Goal: Task Accomplishment & Management: Use online tool/utility

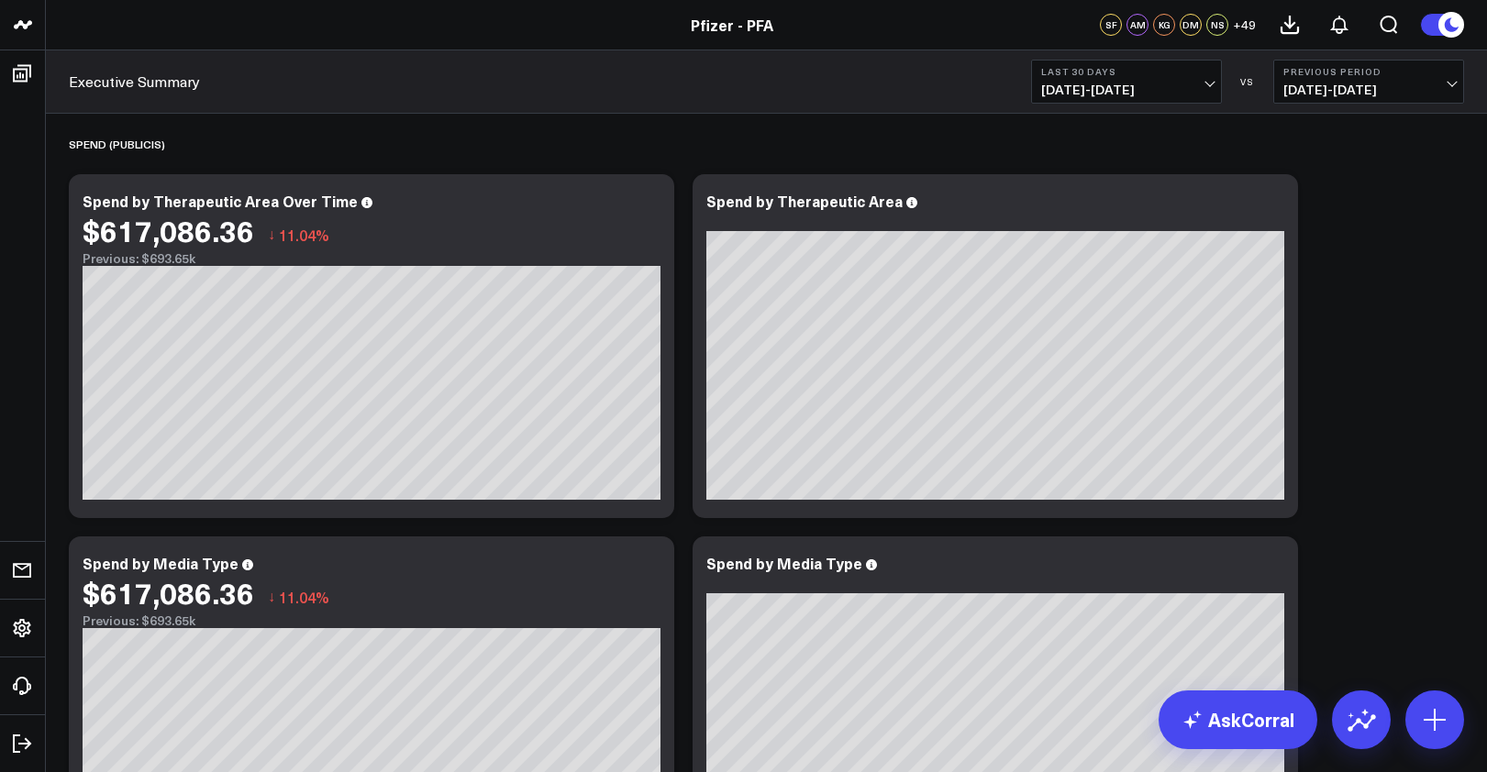
click at [287, 21] on div "Pfizer - PFA" at bounding box center [732, 25] width 1464 height 20
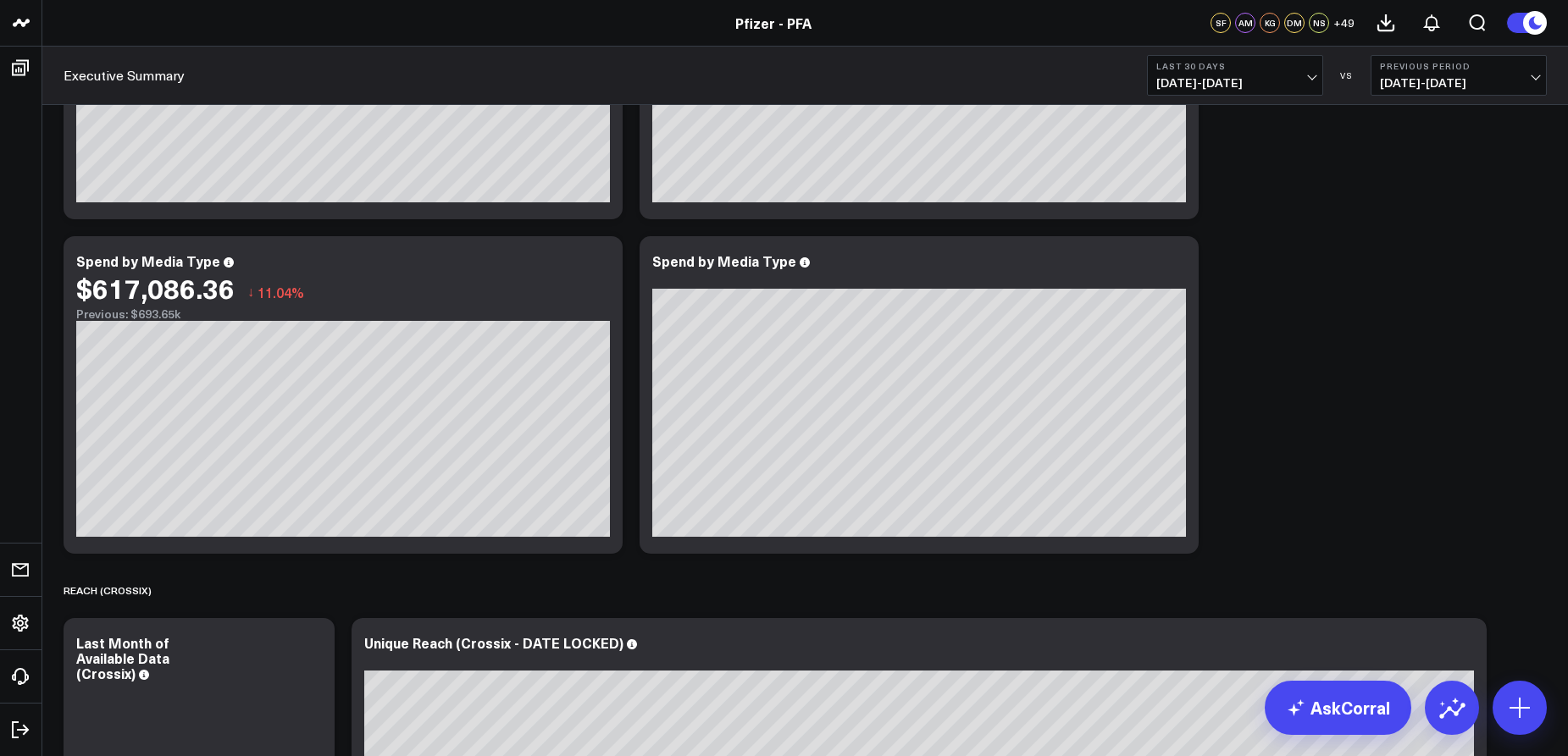
scroll to position [254, 0]
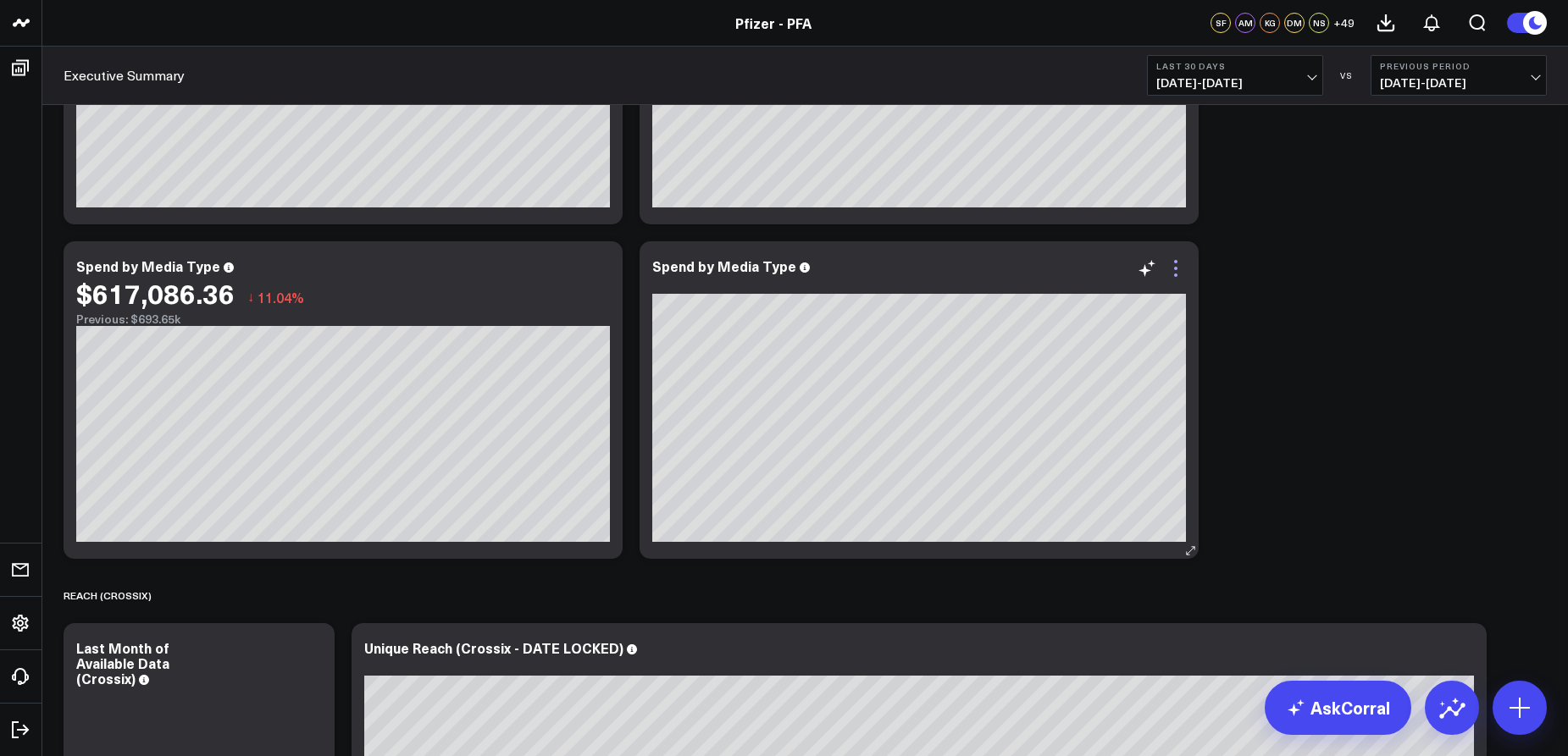
click at [1178, 268] on icon at bounding box center [1176, 269] width 20 height 20
click at [1303, 82] on span "[DATE] - [DATE]" at bounding box center [1235, 83] width 158 height 14
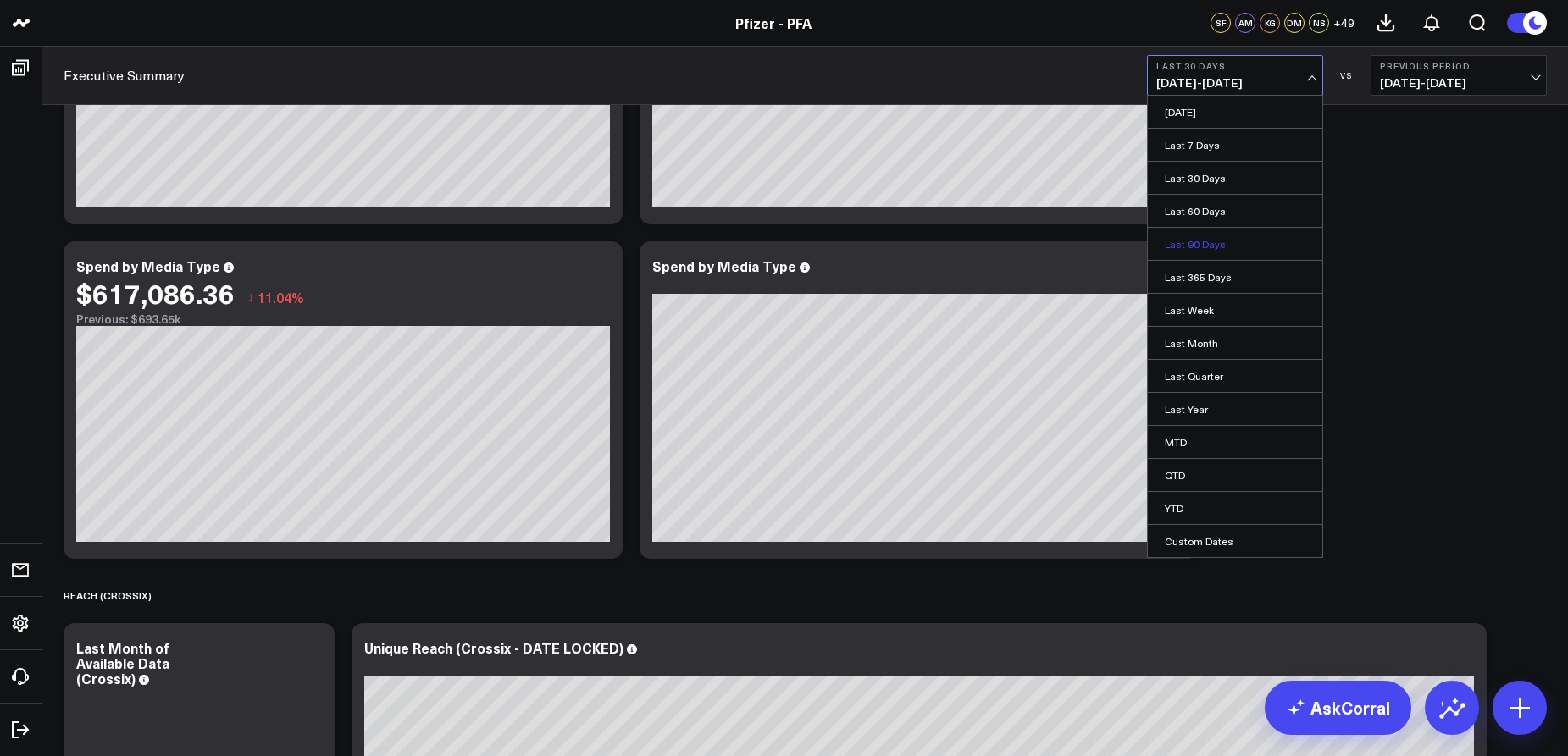
click at [1202, 245] on link "Last 90 Days" at bounding box center [1235, 244] width 175 height 32
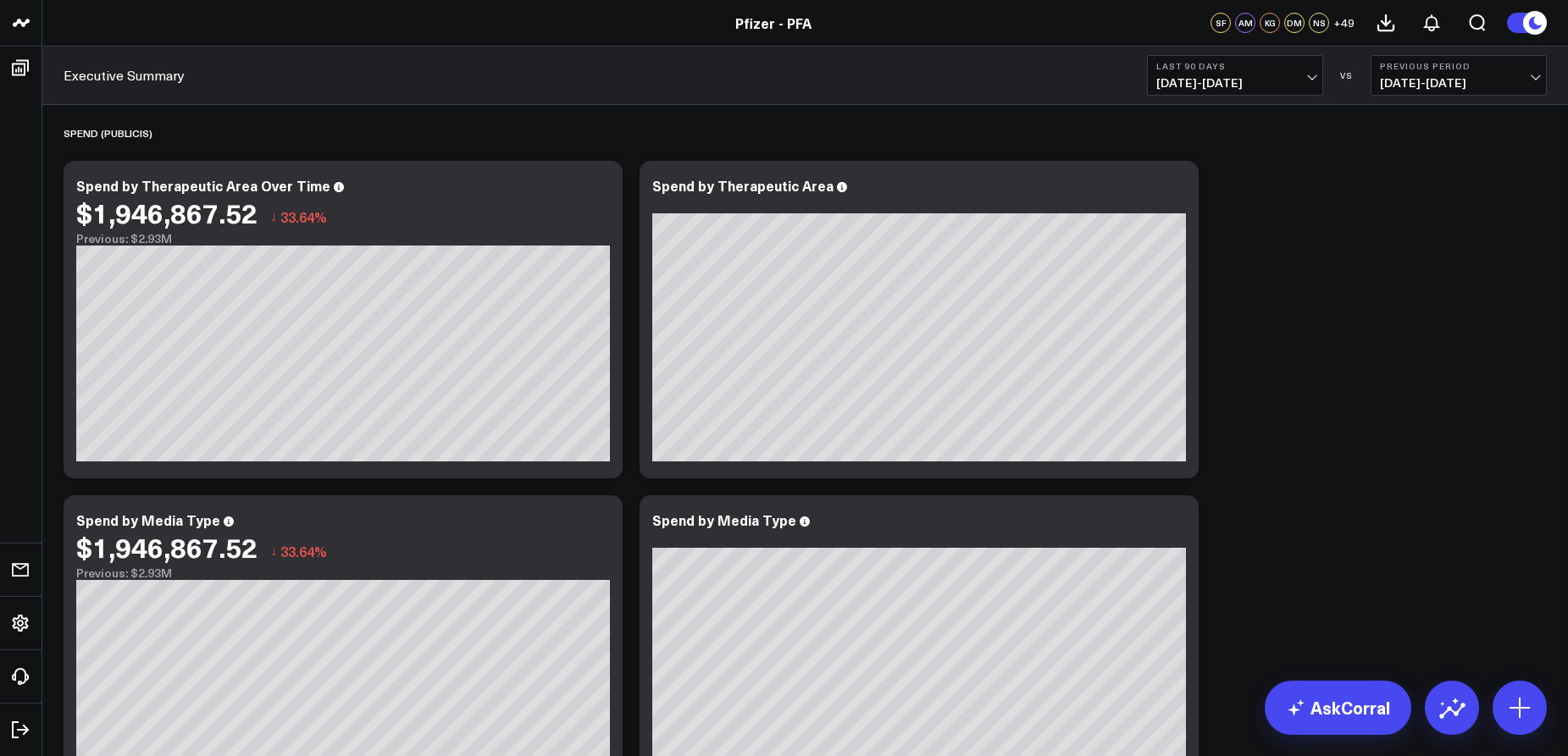
click at [1283, 91] on button "Last 90 Days 06/04/25 - 09/01/25" at bounding box center [1235, 76] width 176 height 41
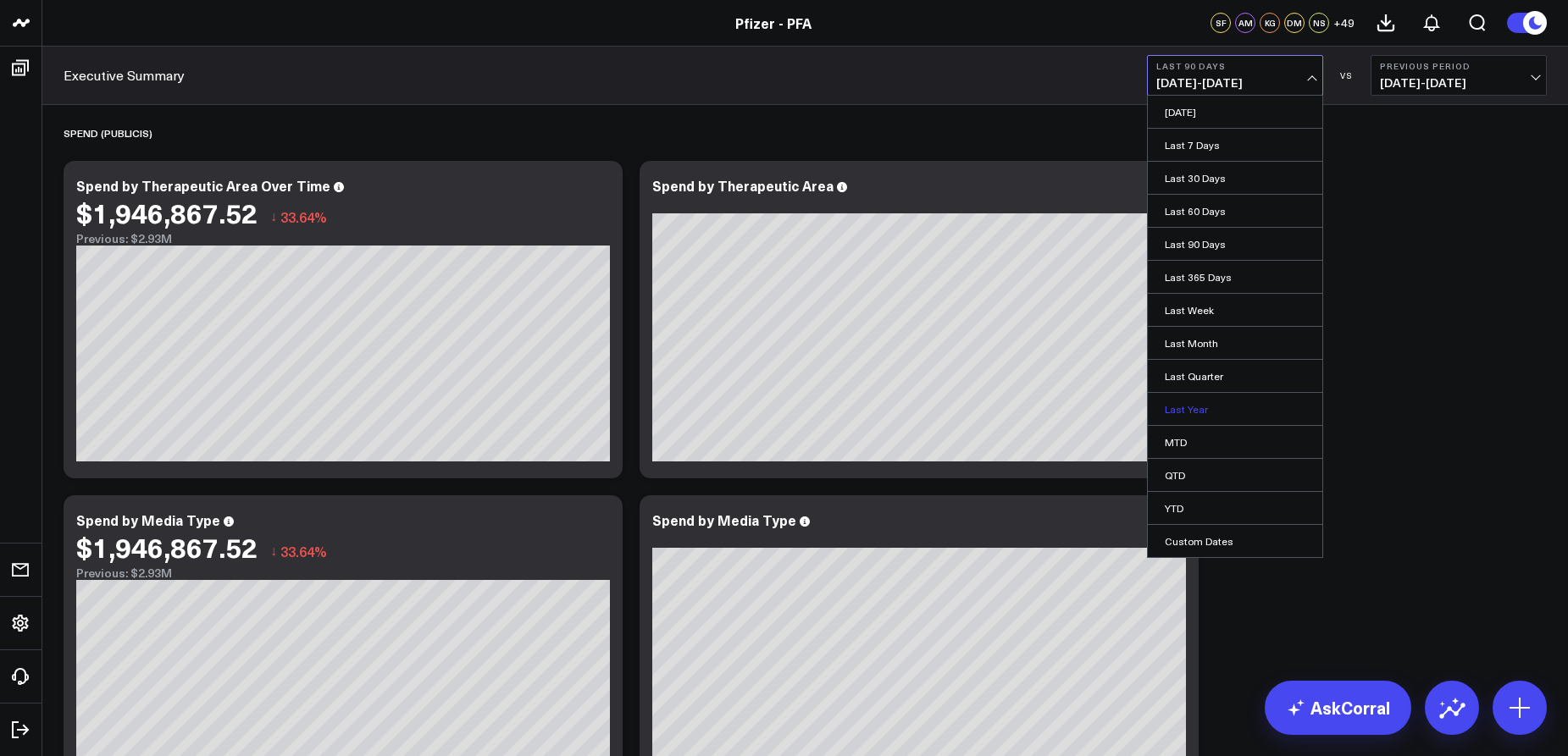
click at [1246, 404] on link "Last Year" at bounding box center [1235, 409] width 175 height 32
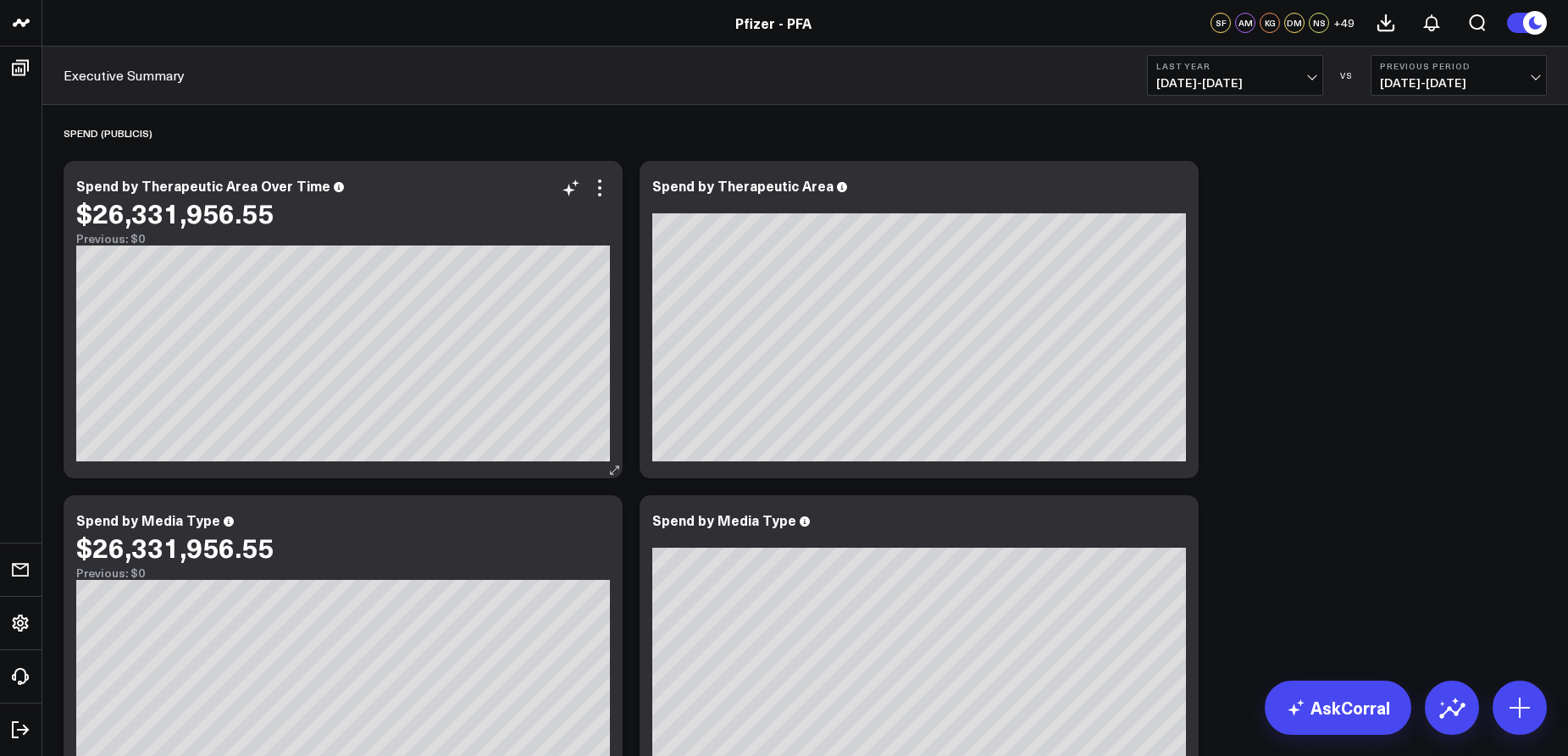
click at [414, 462] on div "Spend by Therapeutic Area Over Time $26,331,956.55 Previous: $0 [fontSize:10px …" at bounding box center [343, 319] width 559 height 318
click at [1297, 80] on span "[DATE] - [DATE]" at bounding box center [1235, 83] width 158 height 14
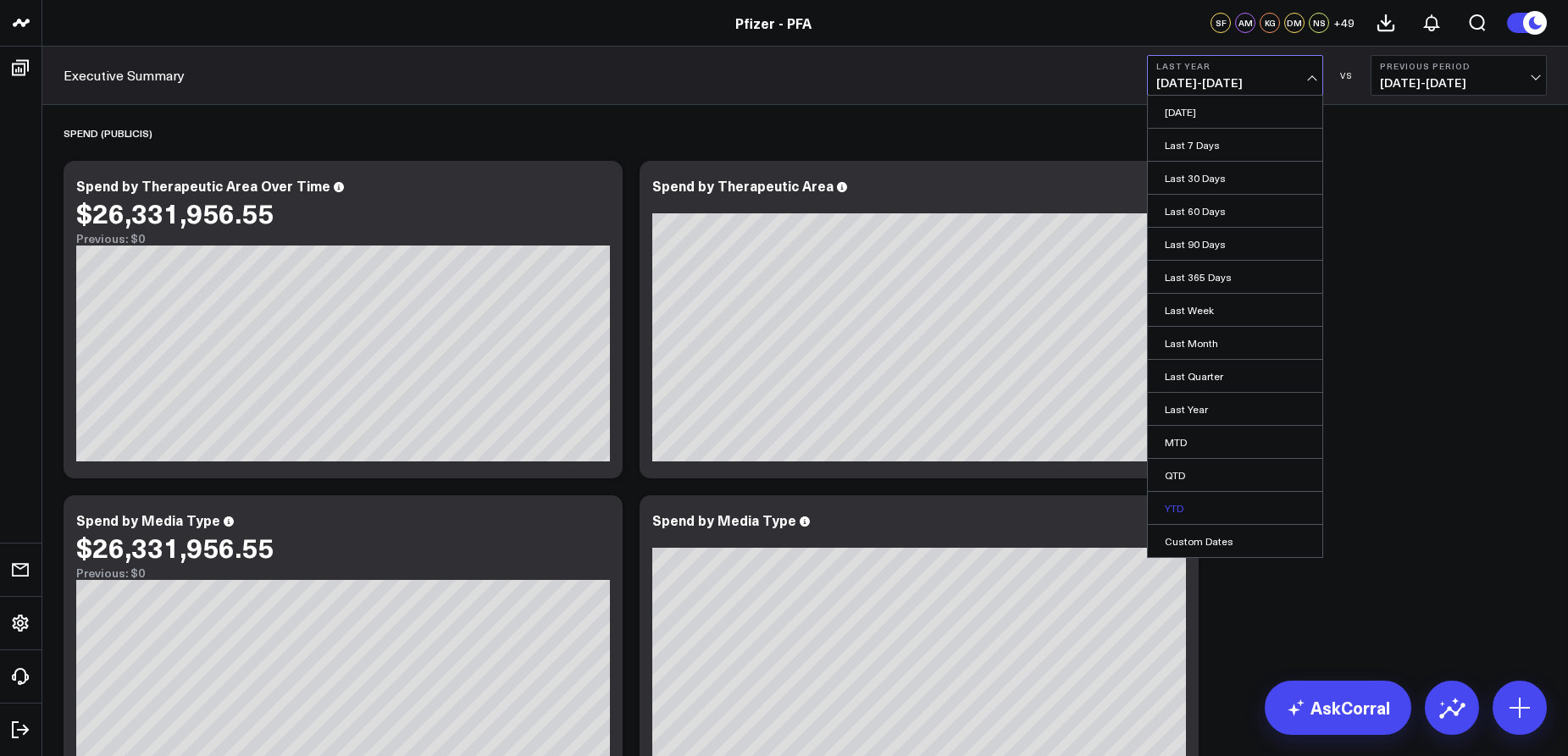
click at [1231, 511] on link "YTD" at bounding box center [1235, 508] width 175 height 32
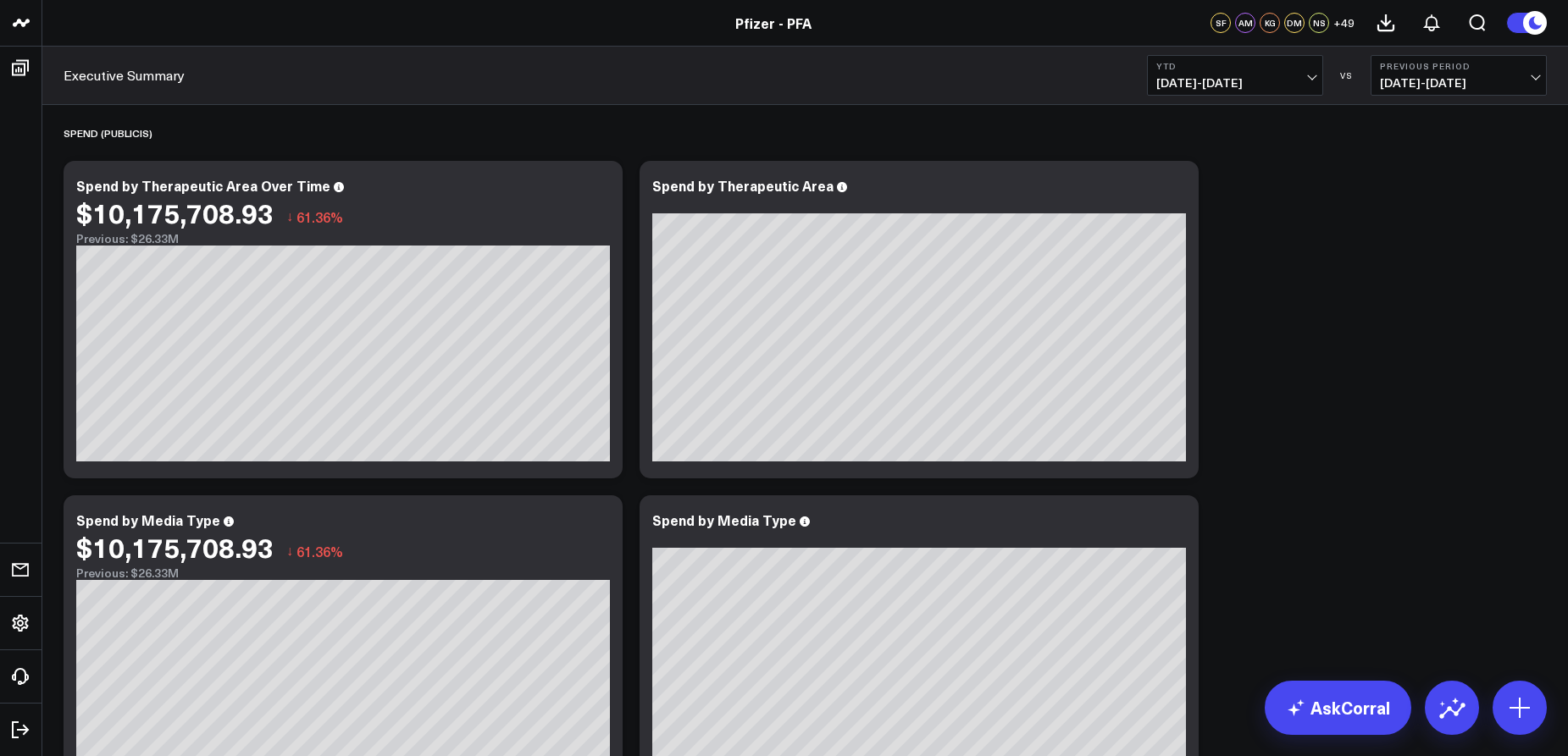
click at [166, 80] on link "Executive Summary" at bounding box center [124, 76] width 121 height 18
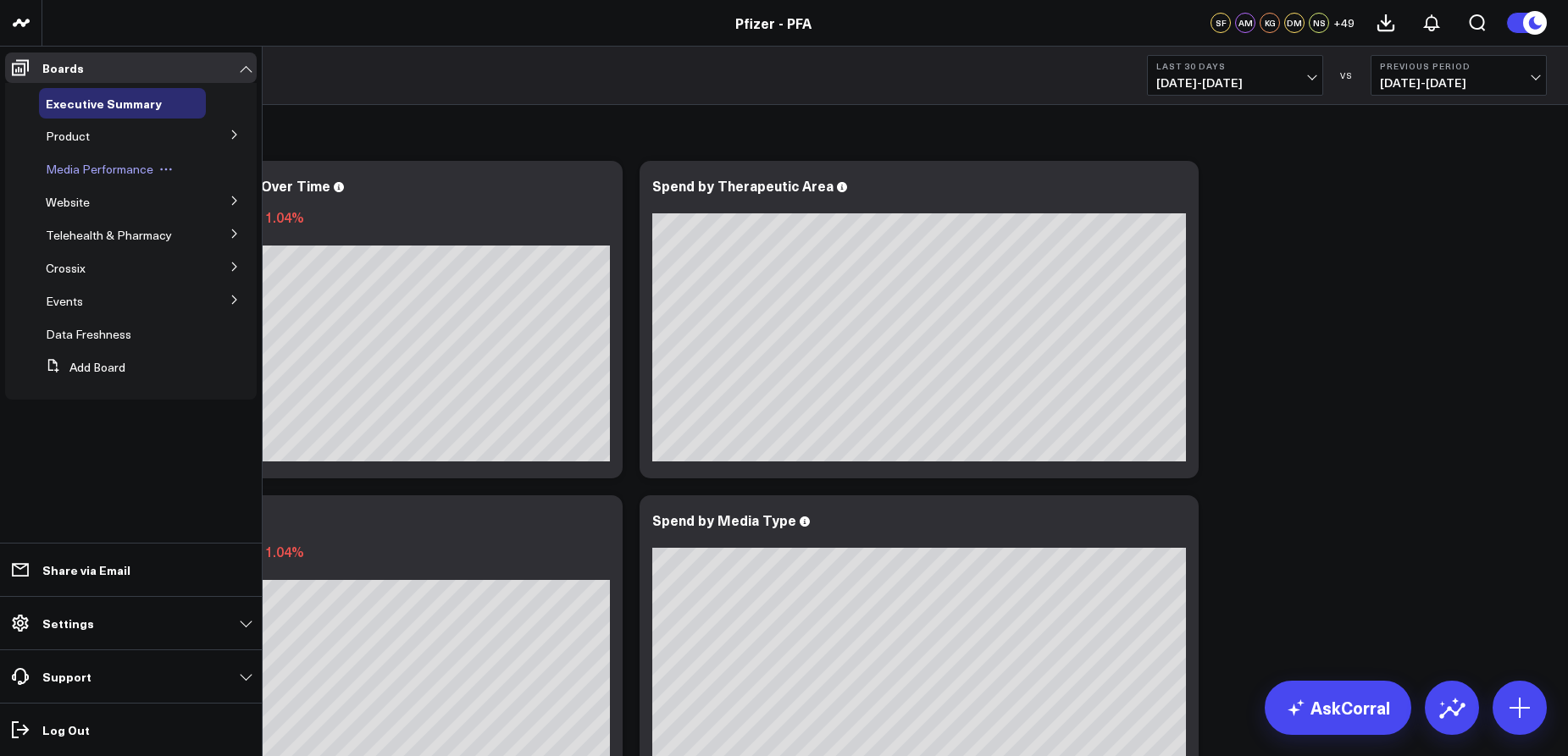
click at [98, 164] on span "Media Performance" at bounding box center [100, 168] width 108 height 16
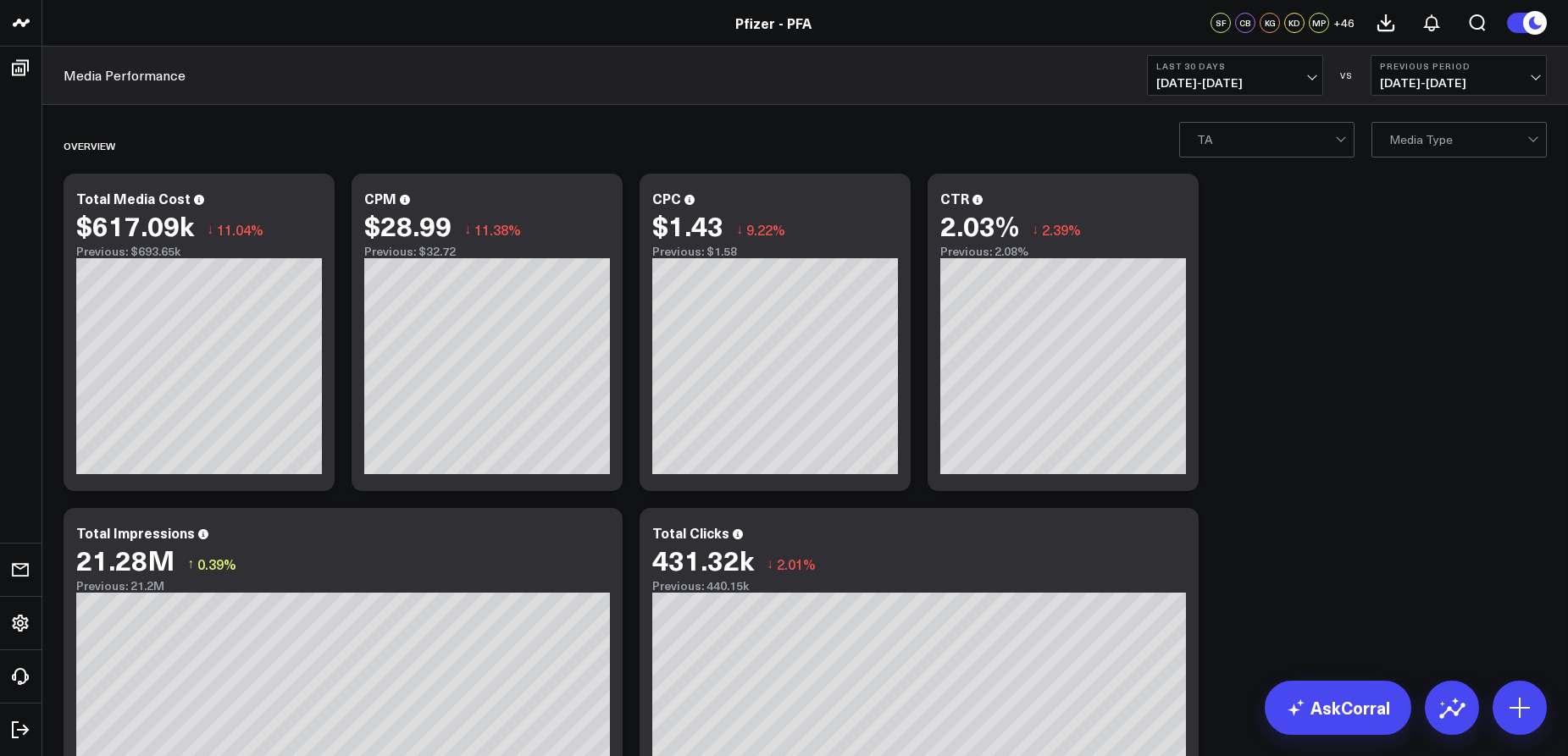
click at [1244, 82] on span "[DATE] - [DATE]" at bounding box center [1235, 83] width 158 height 14
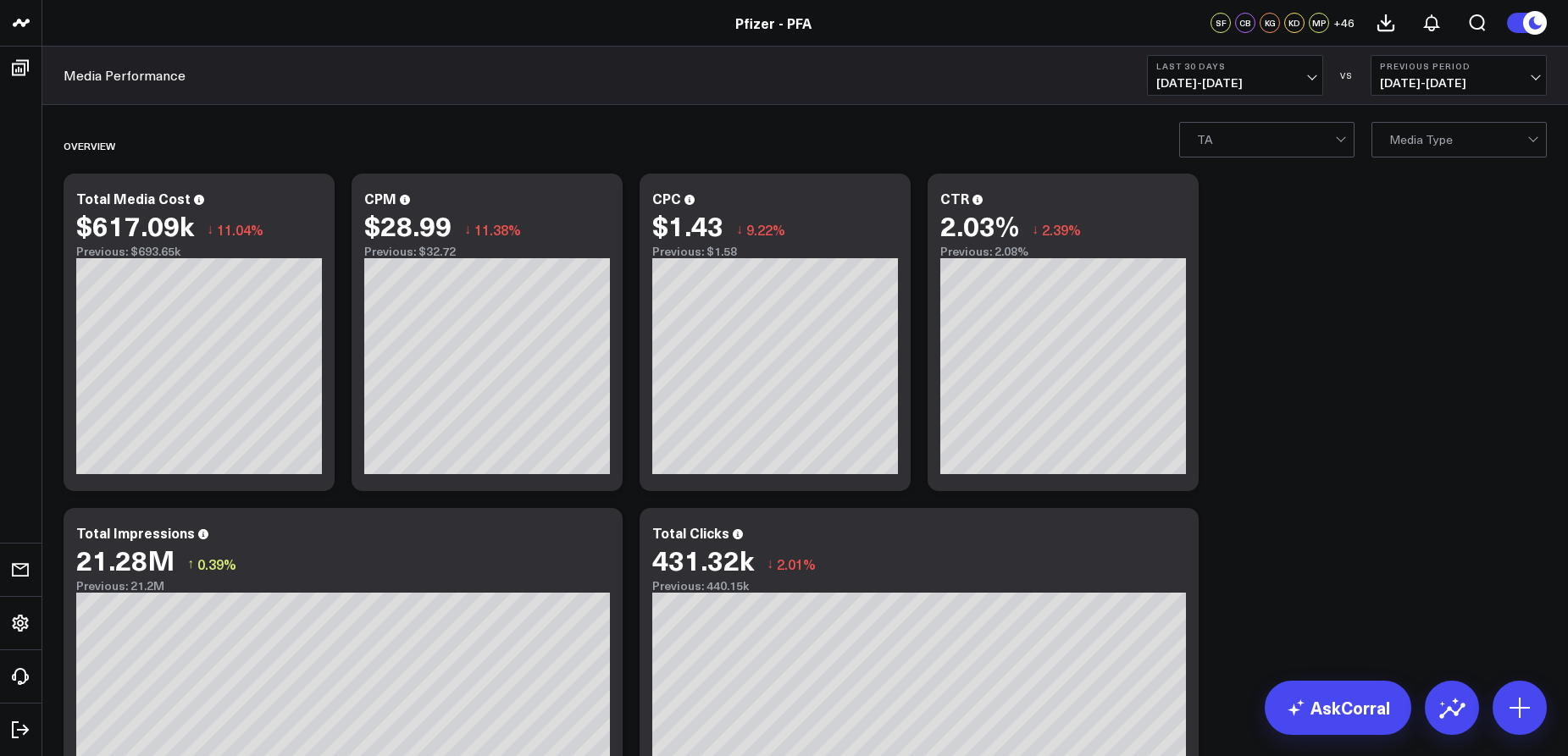
click at [1328, 157] on div "TA" at bounding box center [1267, 139] width 175 height 36
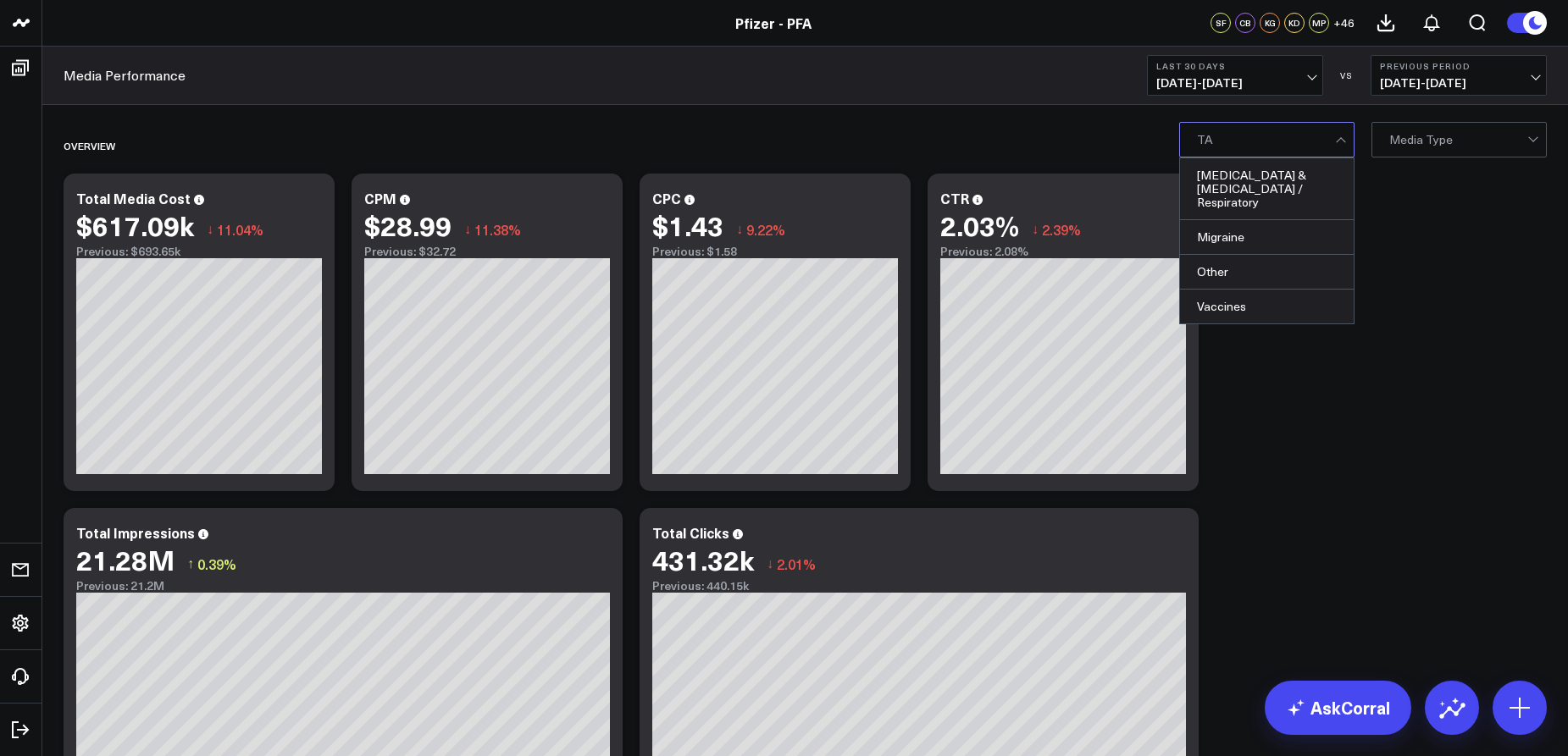
click at [1328, 157] on div "TA" at bounding box center [1267, 139] width 175 height 36
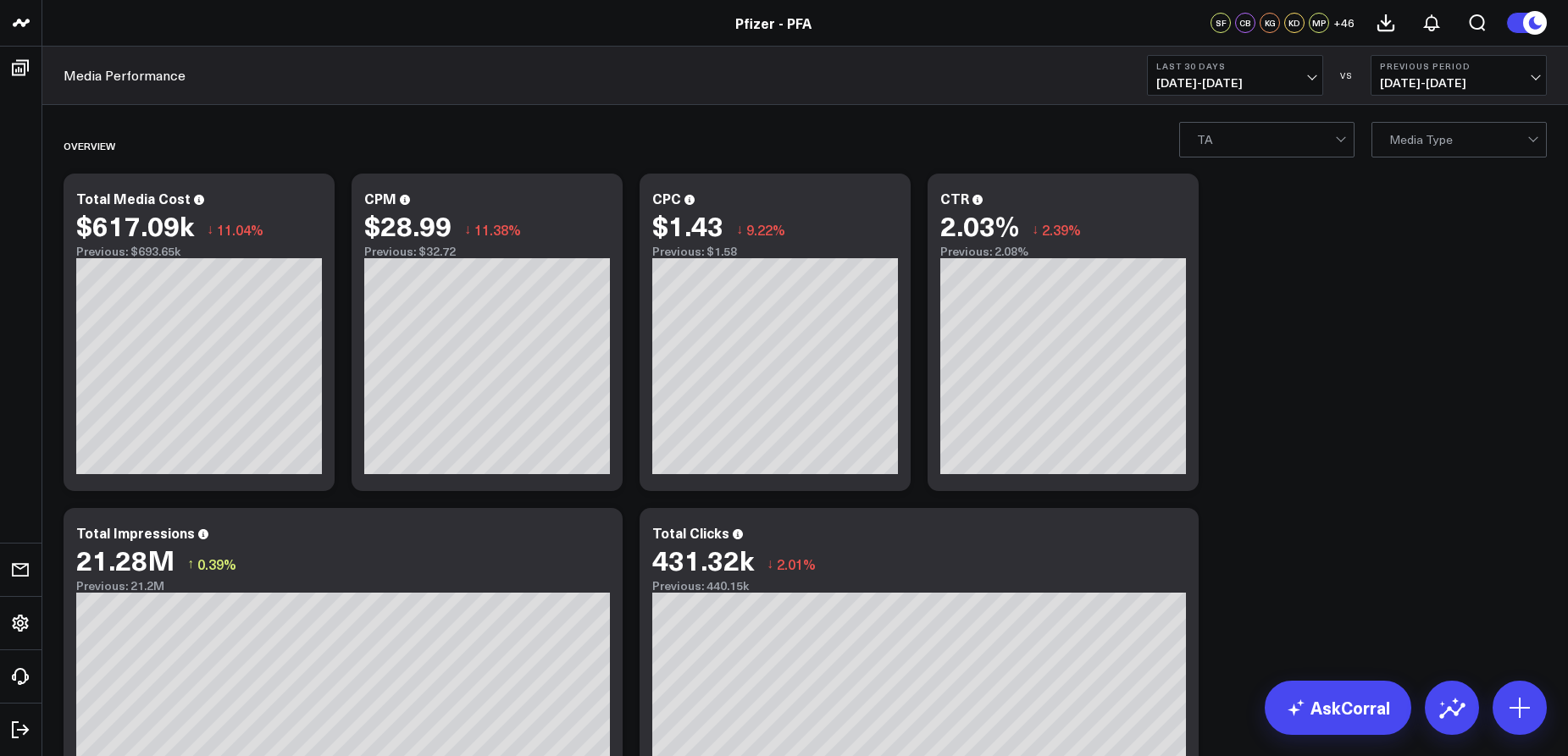
click at [1328, 157] on div "TA" at bounding box center [1267, 139] width 175 height 36
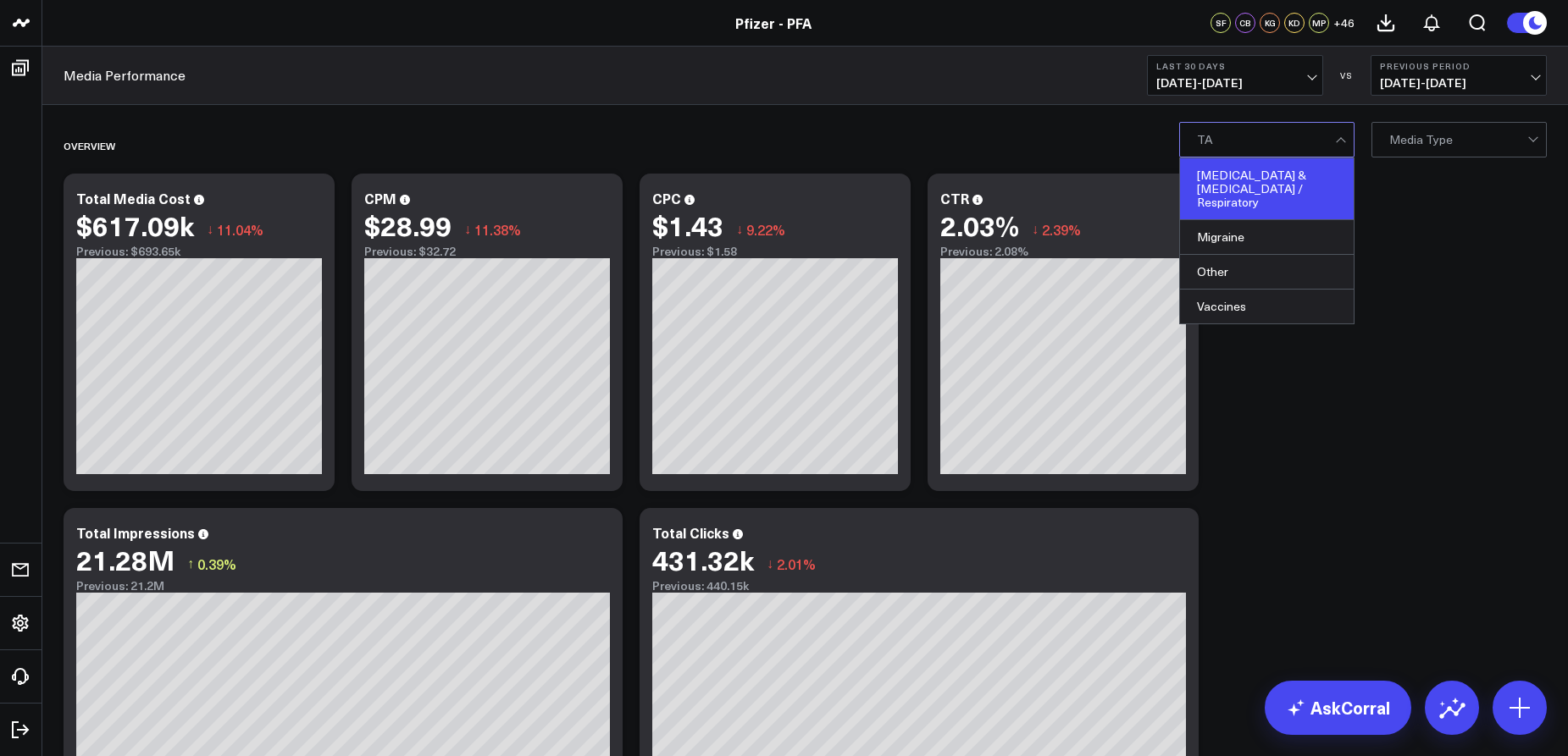
click at [1323, 184] on div "[MEDICAL_DATA] & [MEDICAL_DATA] / Respiratory" at bounding box center [1267, 189] width 174 height 62
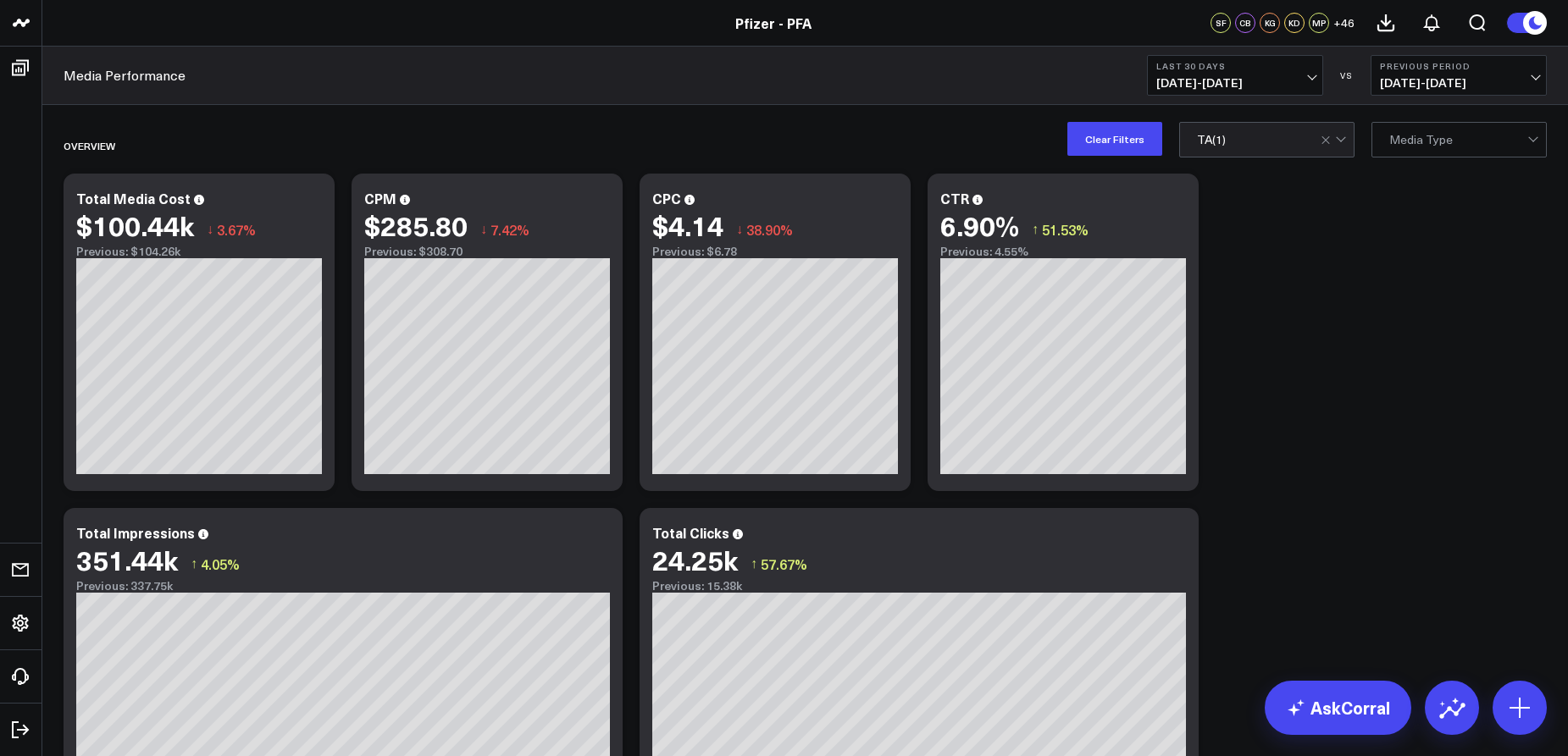
click at [1279, 83] on span "[DATE] - [DATE]" at bounding box center [1235, 83] width 158 height 14
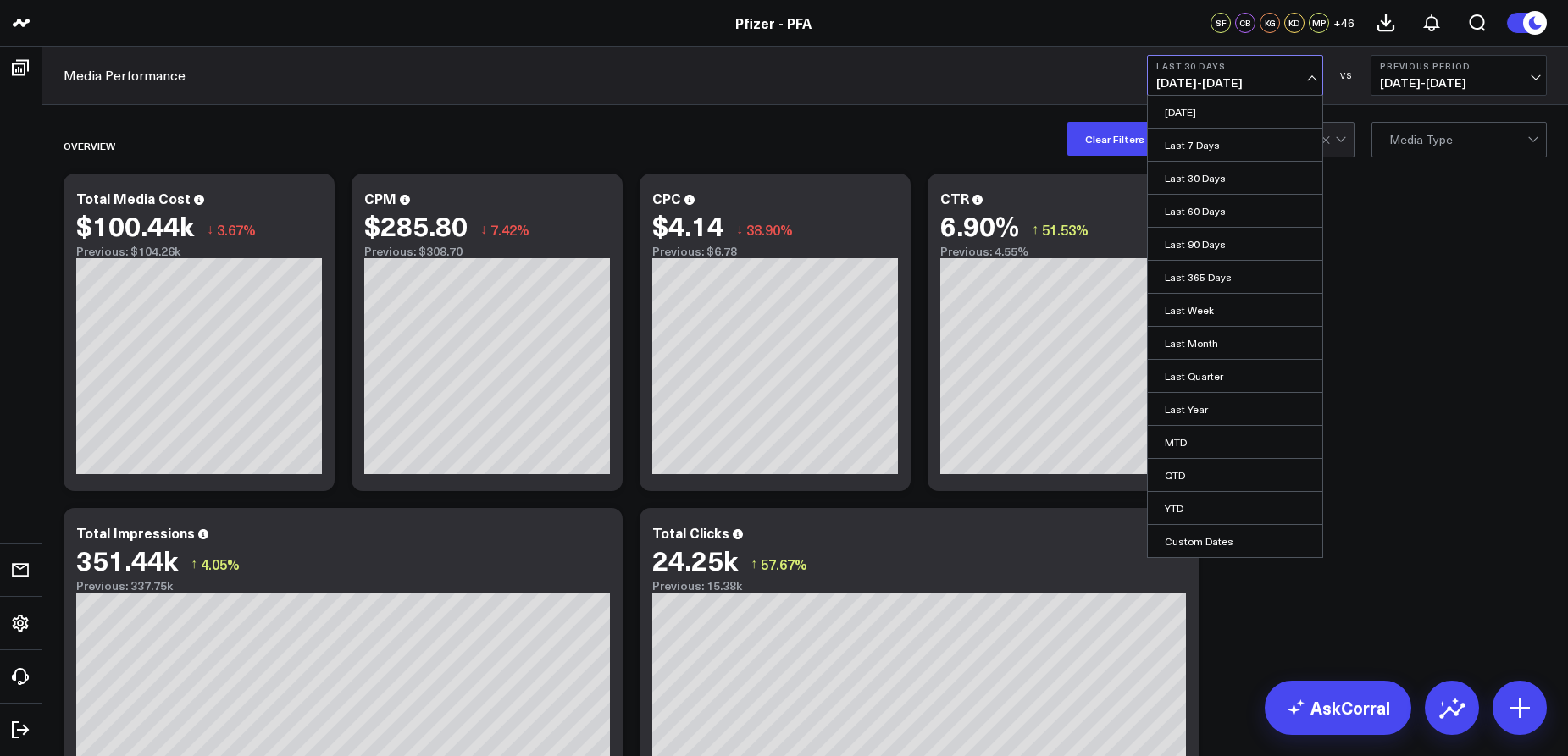
click at [1279, 83] on span "[DATE] - [DATE]" at bounding box center [1235, 83] width 158 height 14
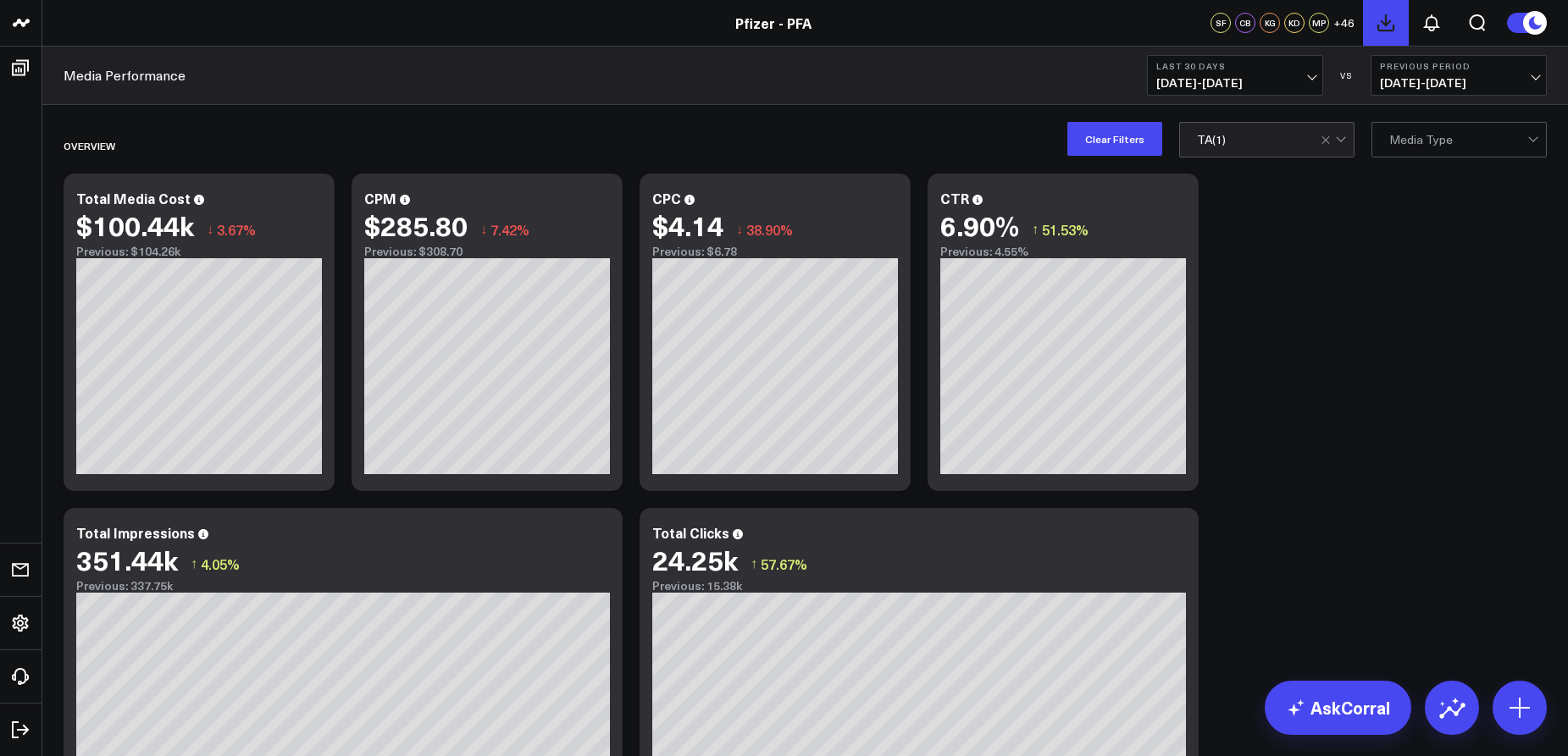
click at [1389, 23] on icon at bounding box center [1386, 23] width 16 height 16
click at [1342, 26] on span "+ 46" at bounding box center [1344, 22] width 21 height 12
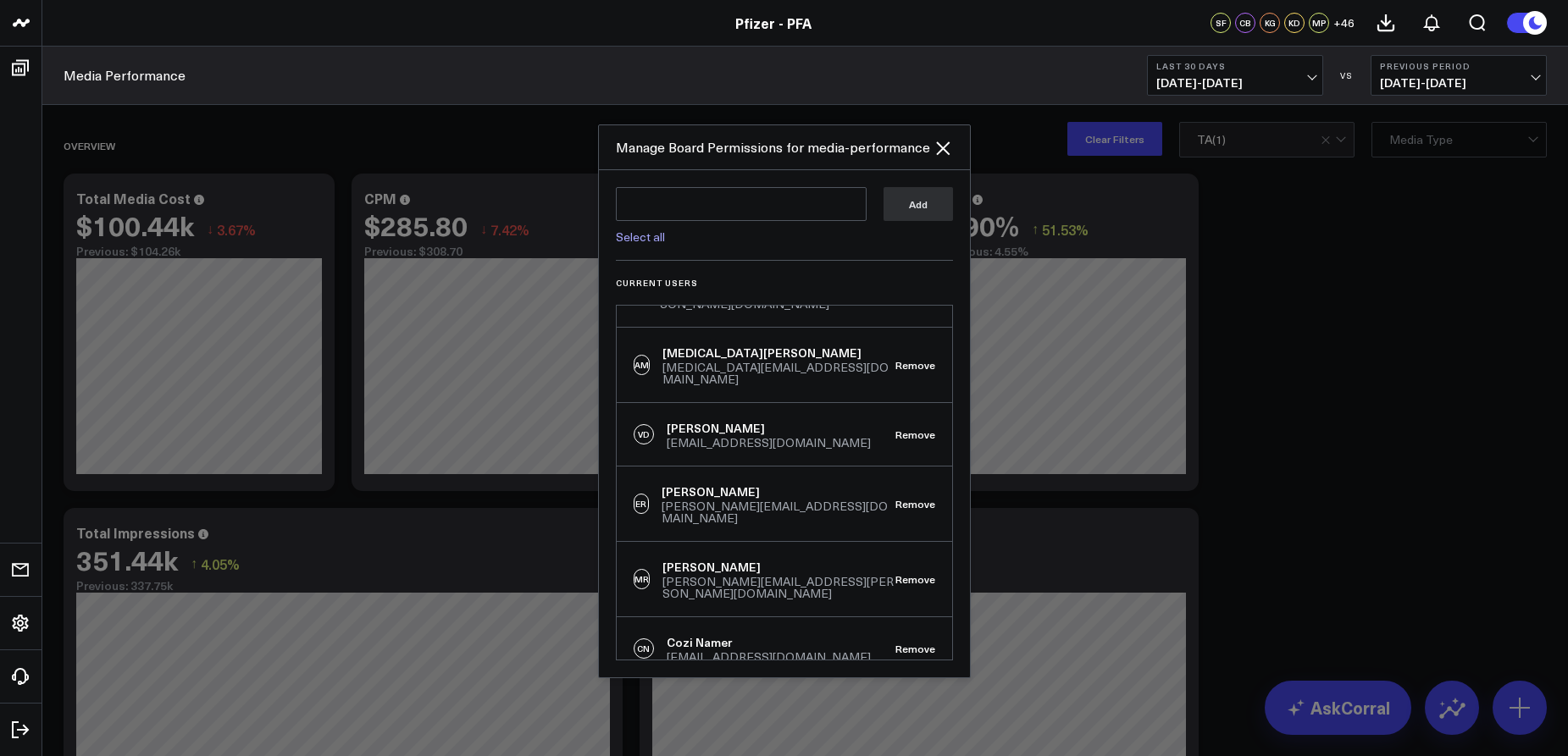
scroll to position [762, 0]
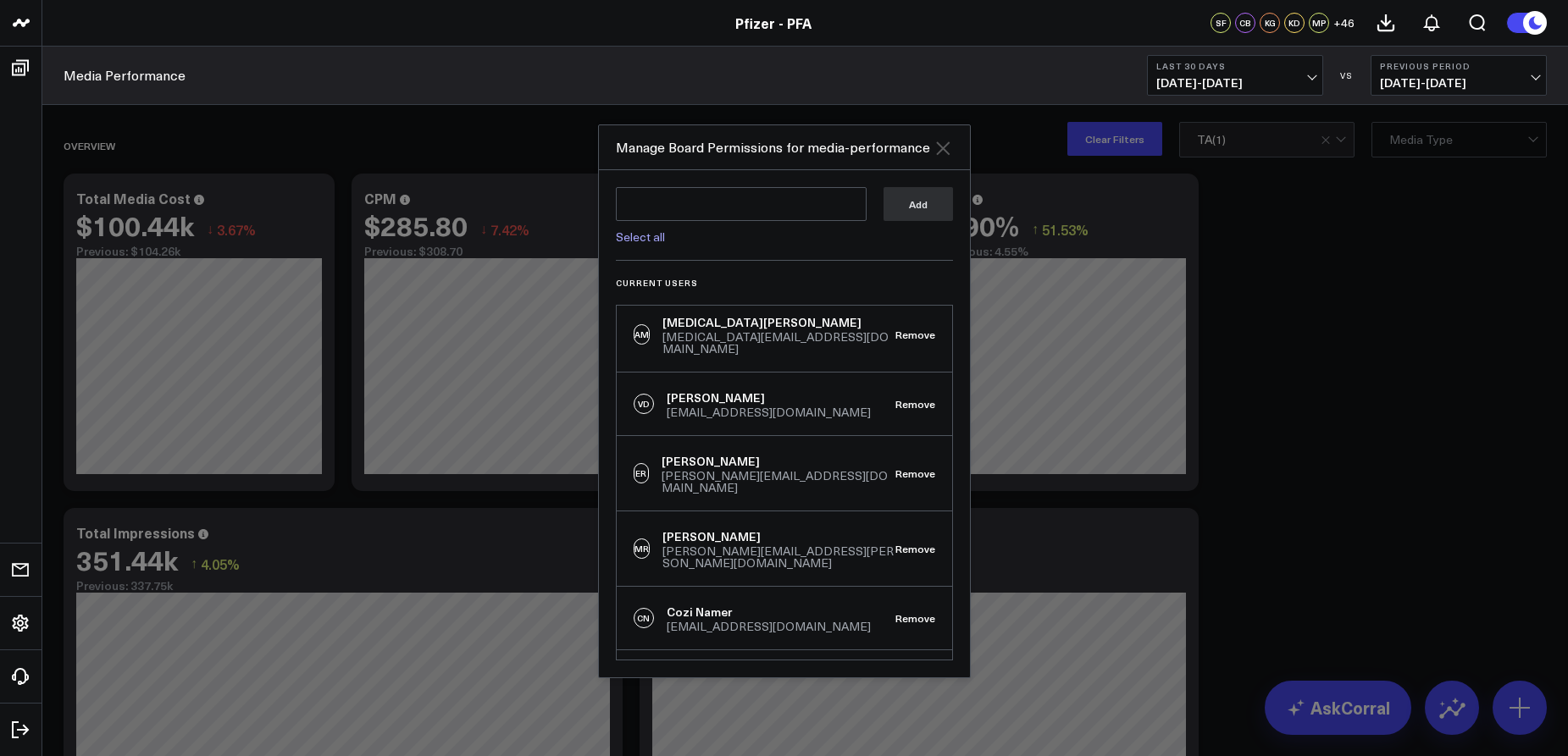
click at [943, 148] on icon "Close" at bounding box center [943, 148] width 14 height 14
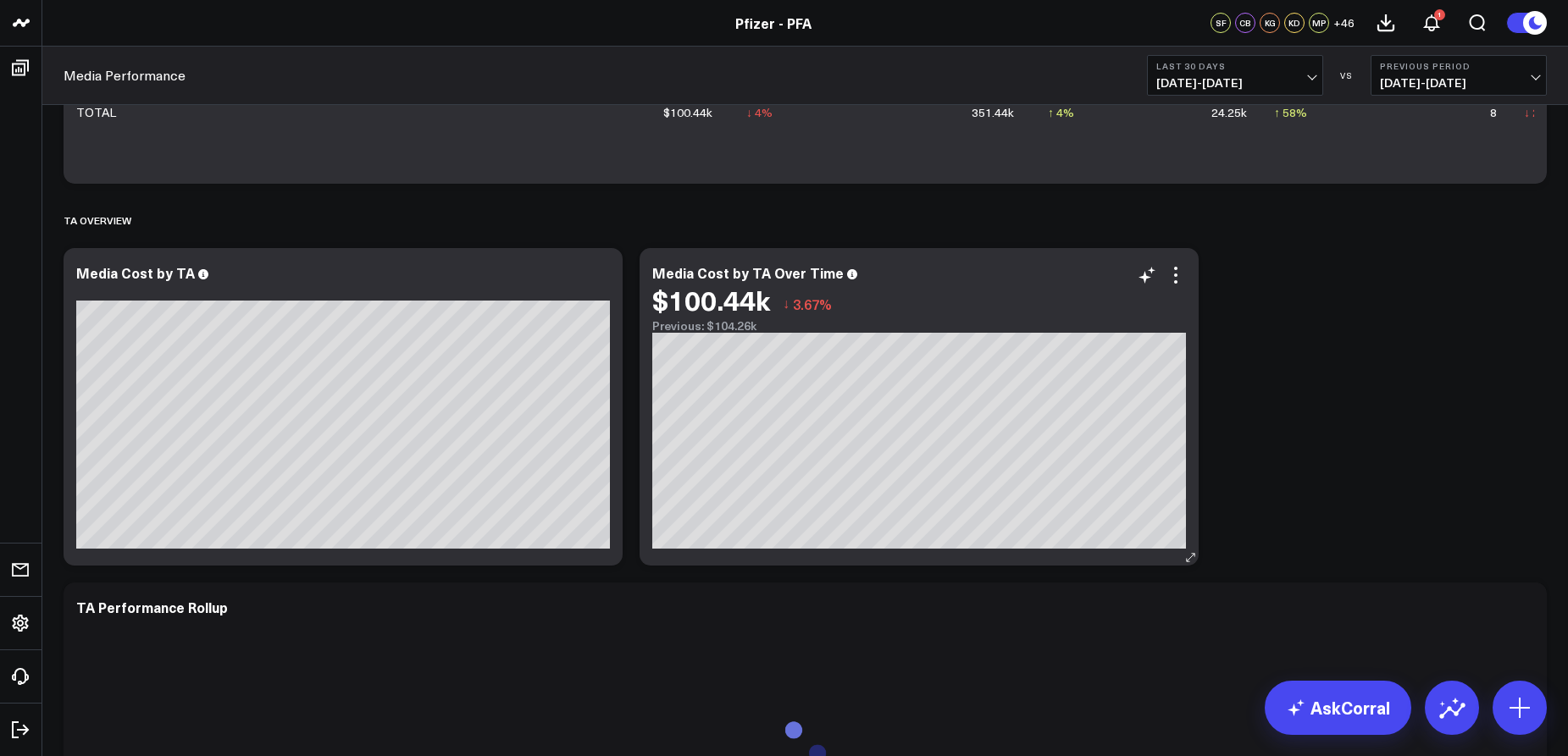
scroll to position [1694, 0]
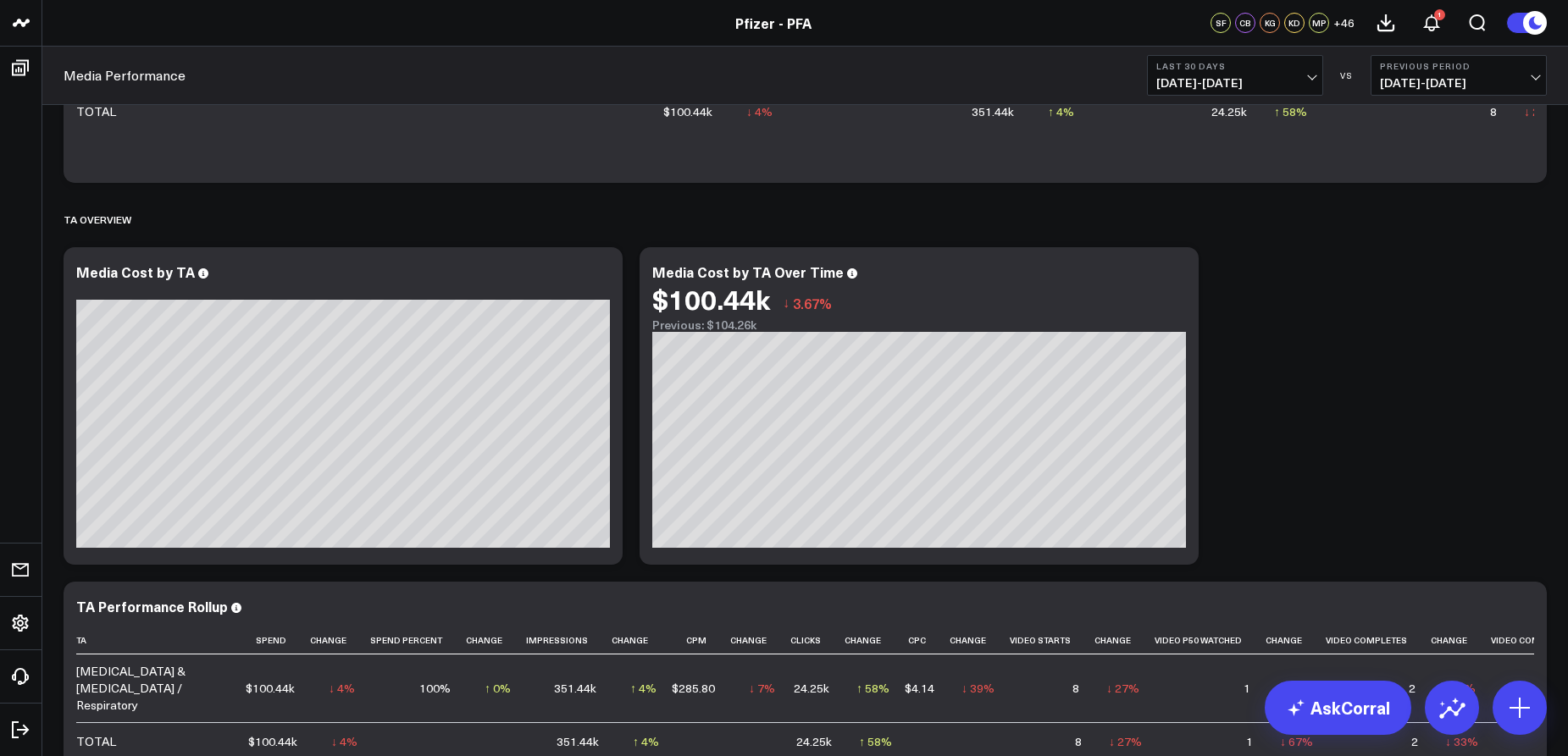
click at [1414, 82] on span "[DATE] - [DATE]" at bounding box center [1458, 83] width 158 height 14
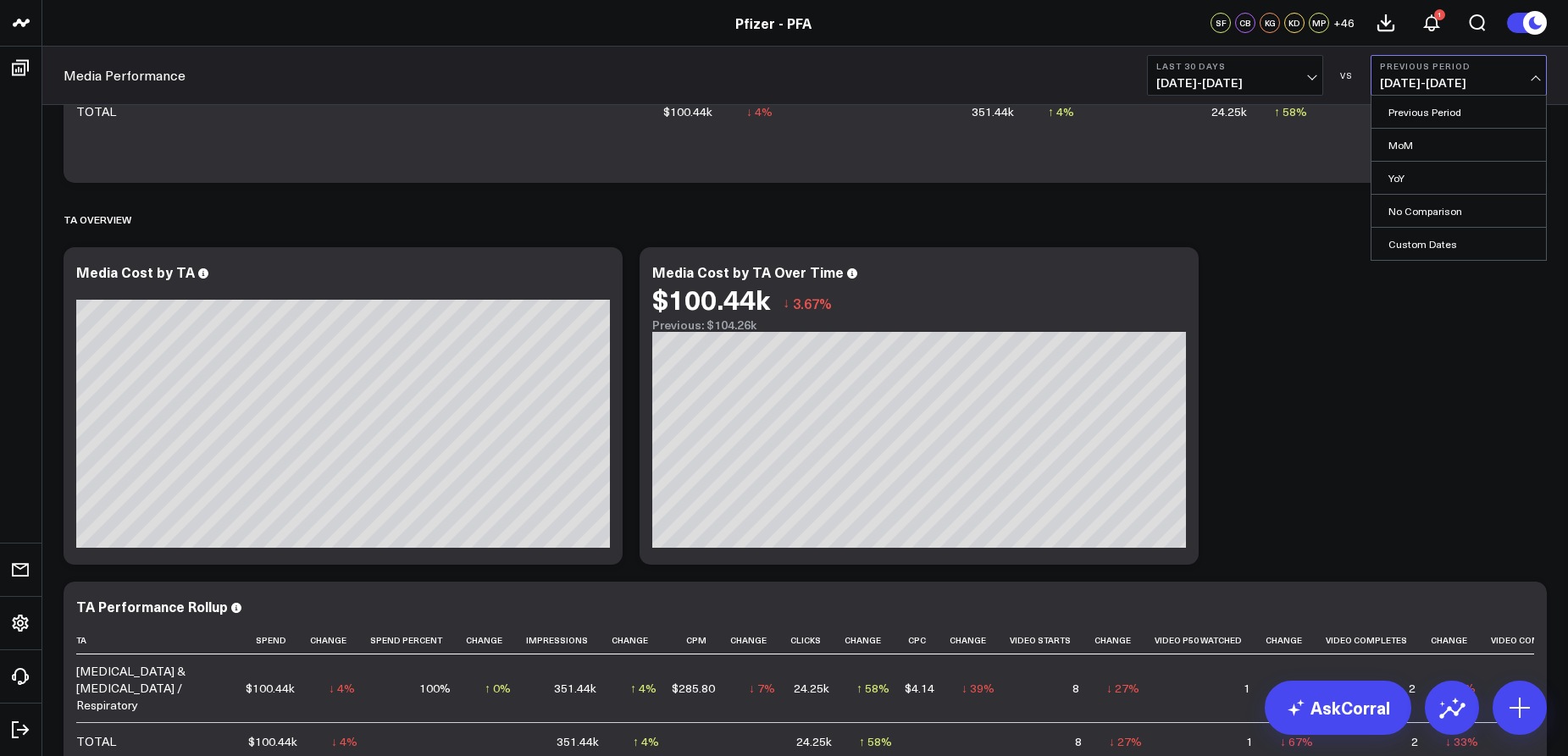
click at [1414, 82] on span "[DATE] - [DATE]" at bounding box center [1458, 83] width 158 height 14
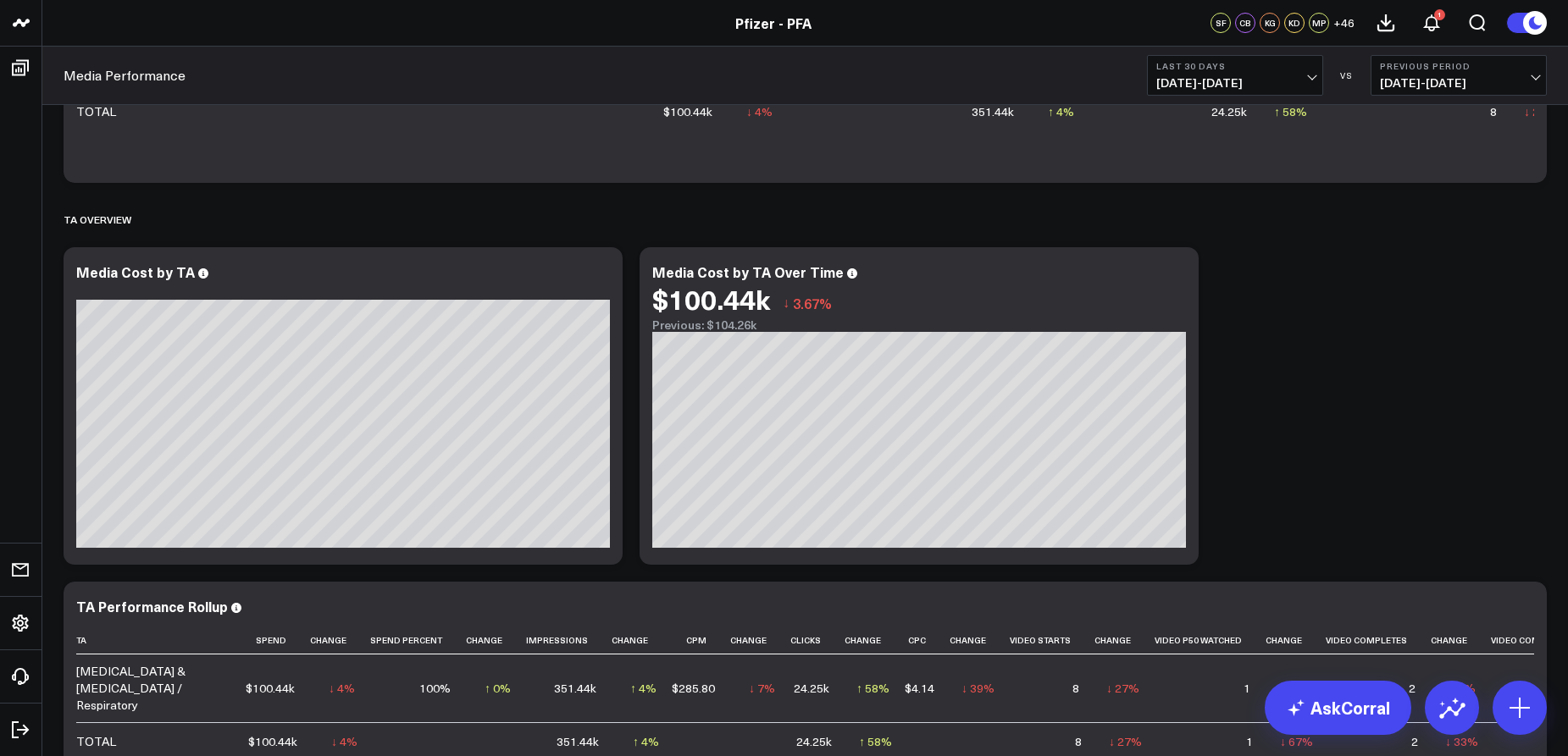
click at [1227, 81] on span "[DATE] - [DATE]" at bounding box center [1235, 83] width 158 height 14
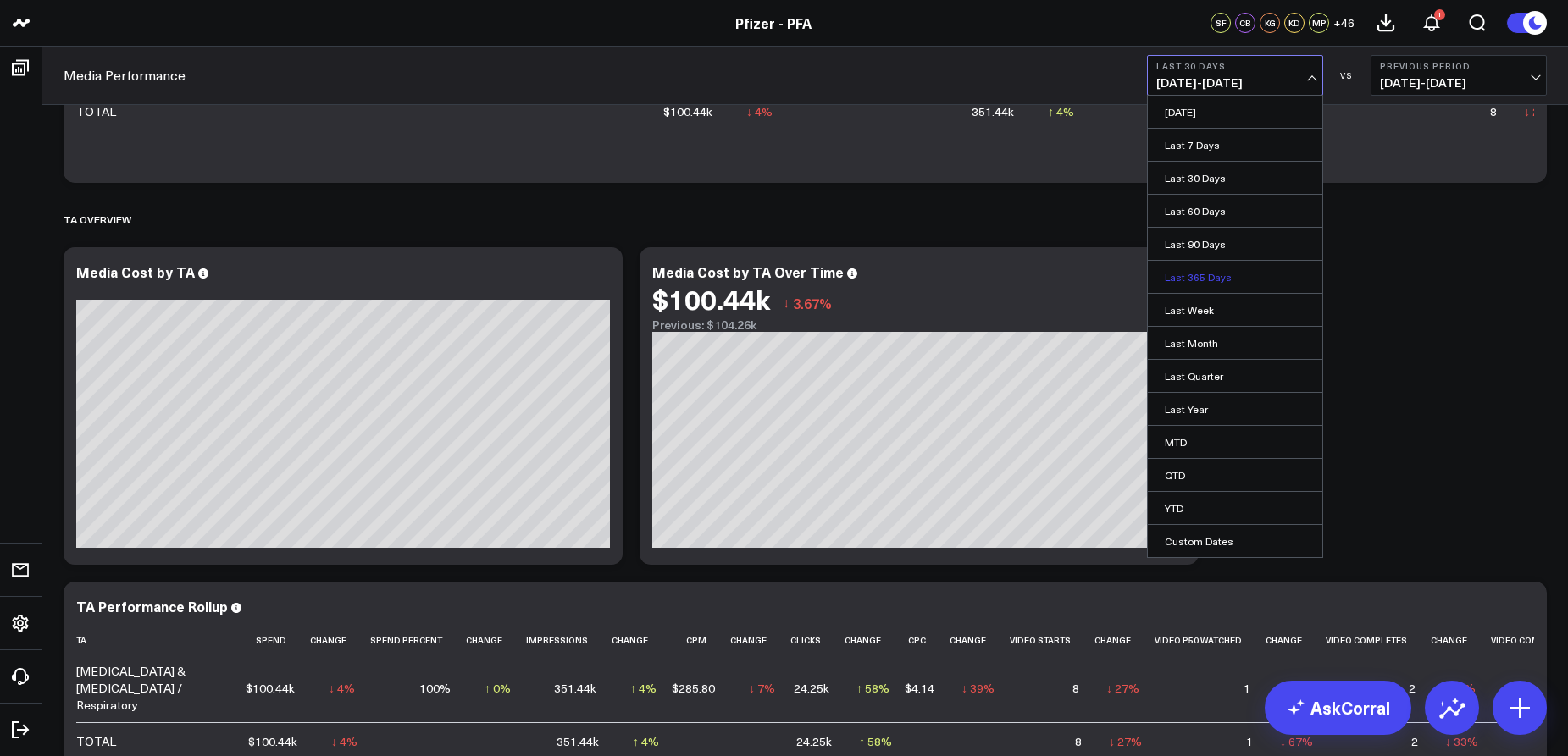
click at [1196, 277] on link "Last 365 Days" at bounding box center [1235, 277] width 175 height 32
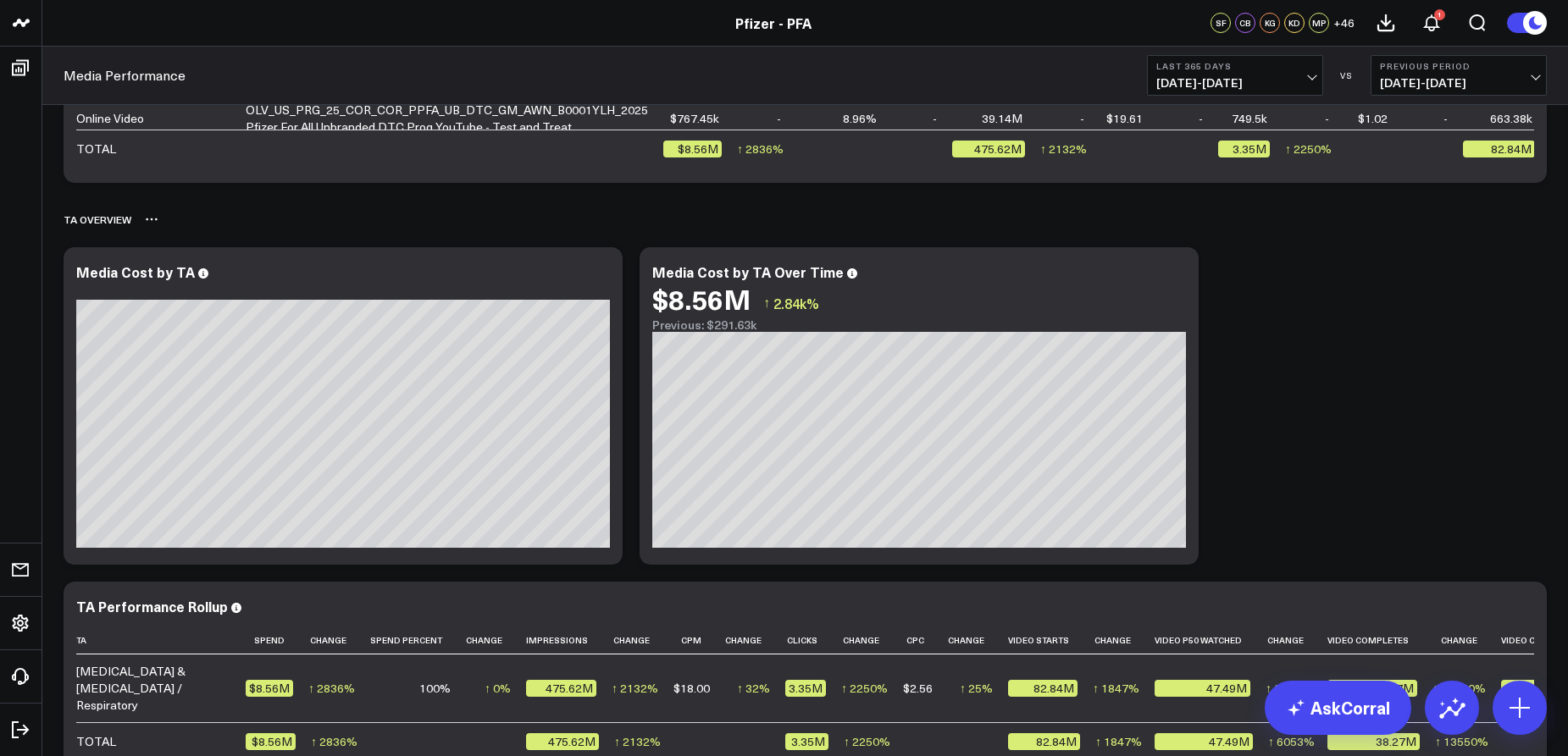
click at [479, 225] on div "TA Overview" at bounding box center [805, 220] width 1483 height 39
click at [1345, 21] on span "+ 46" at bounding box center [1344, 22] width 21 height 12
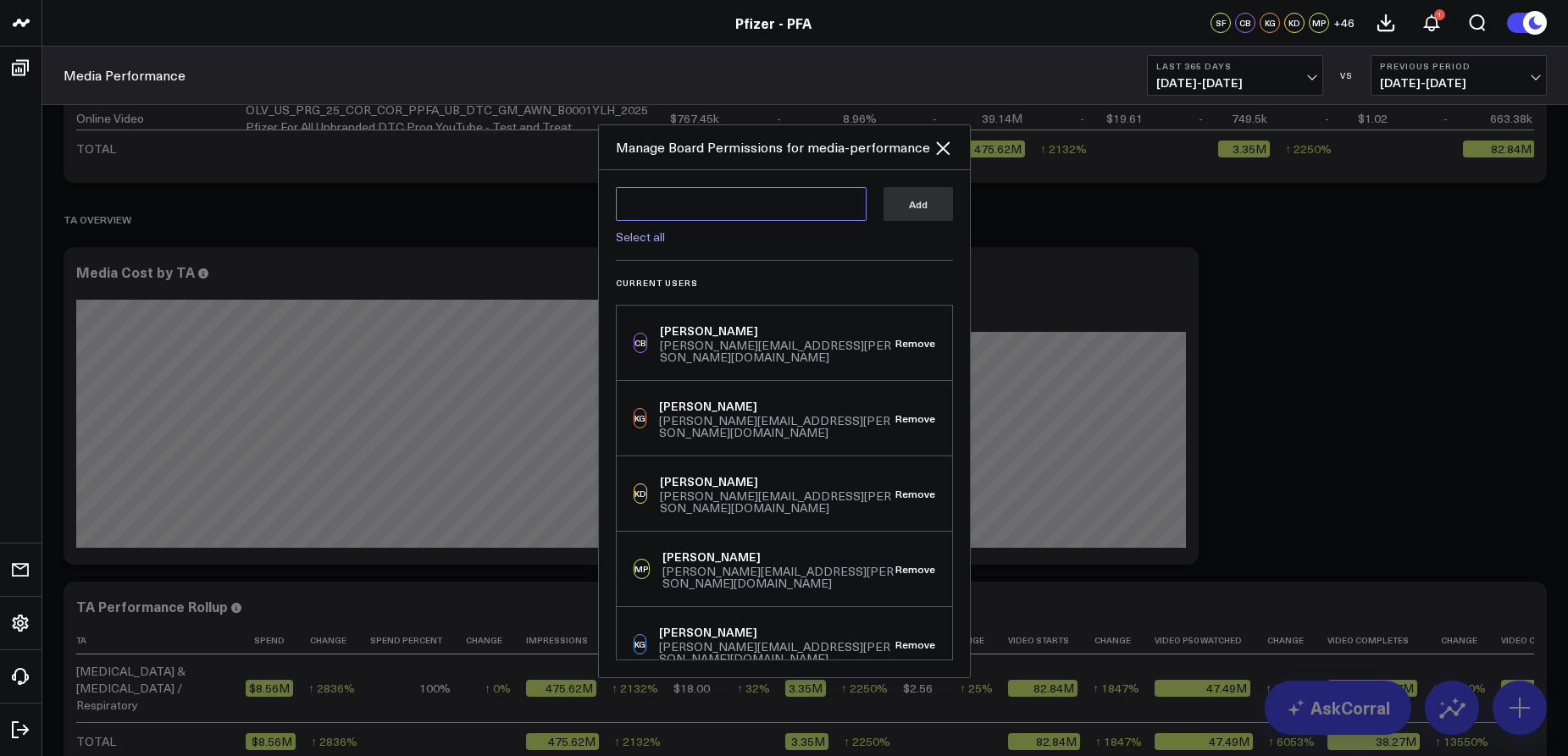
click at [796, 210] on textarea at bounding box center [742, 204] width 251 height 34
click at [944, 150] on icon "Close" at bounding box center [943, 148] width 14 height 14
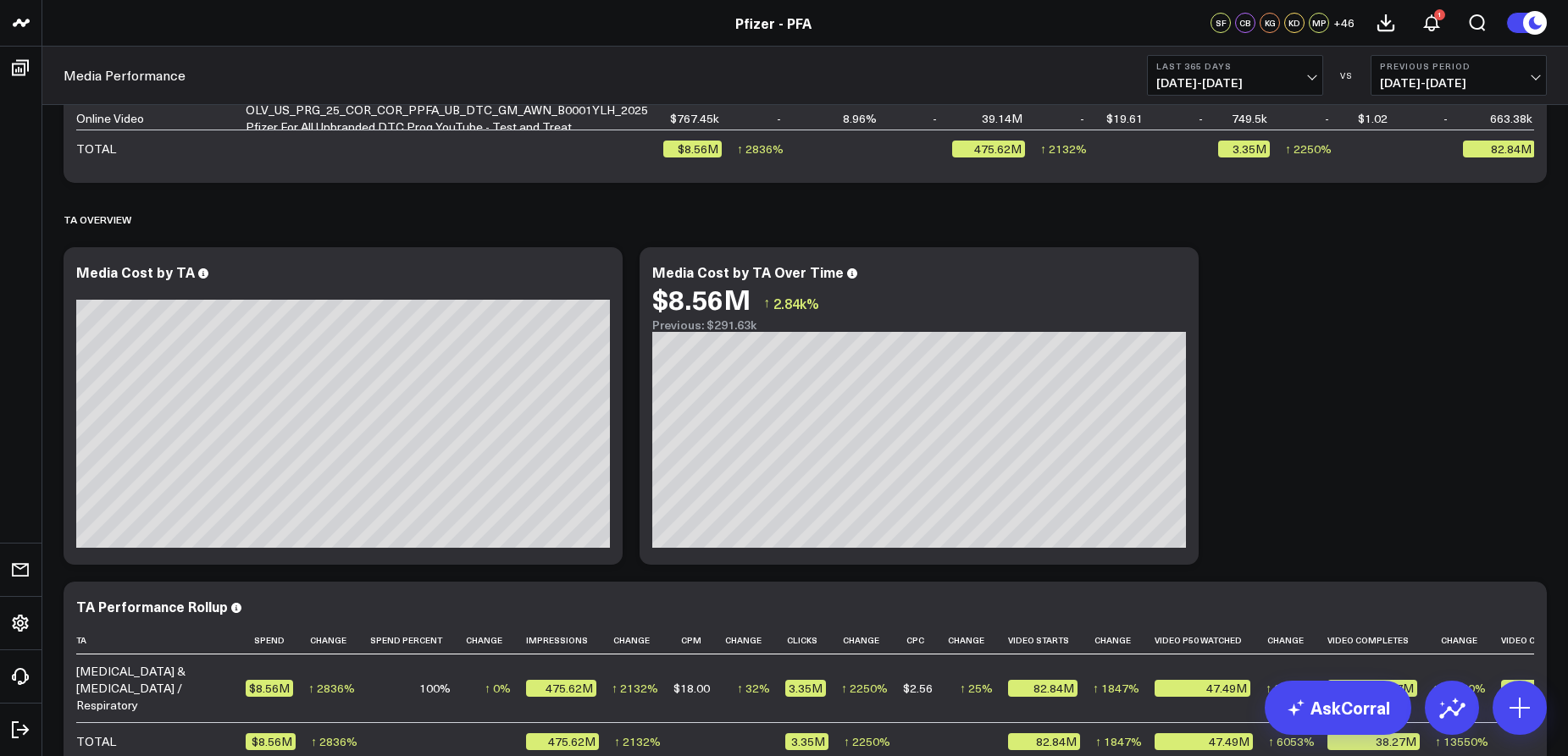
click at [1464, 346] on div "Overview Modify via AI Copy link to widget Ask support Remove Create linked cop…" at bounding box center [805, 0] width 1501 height 3152
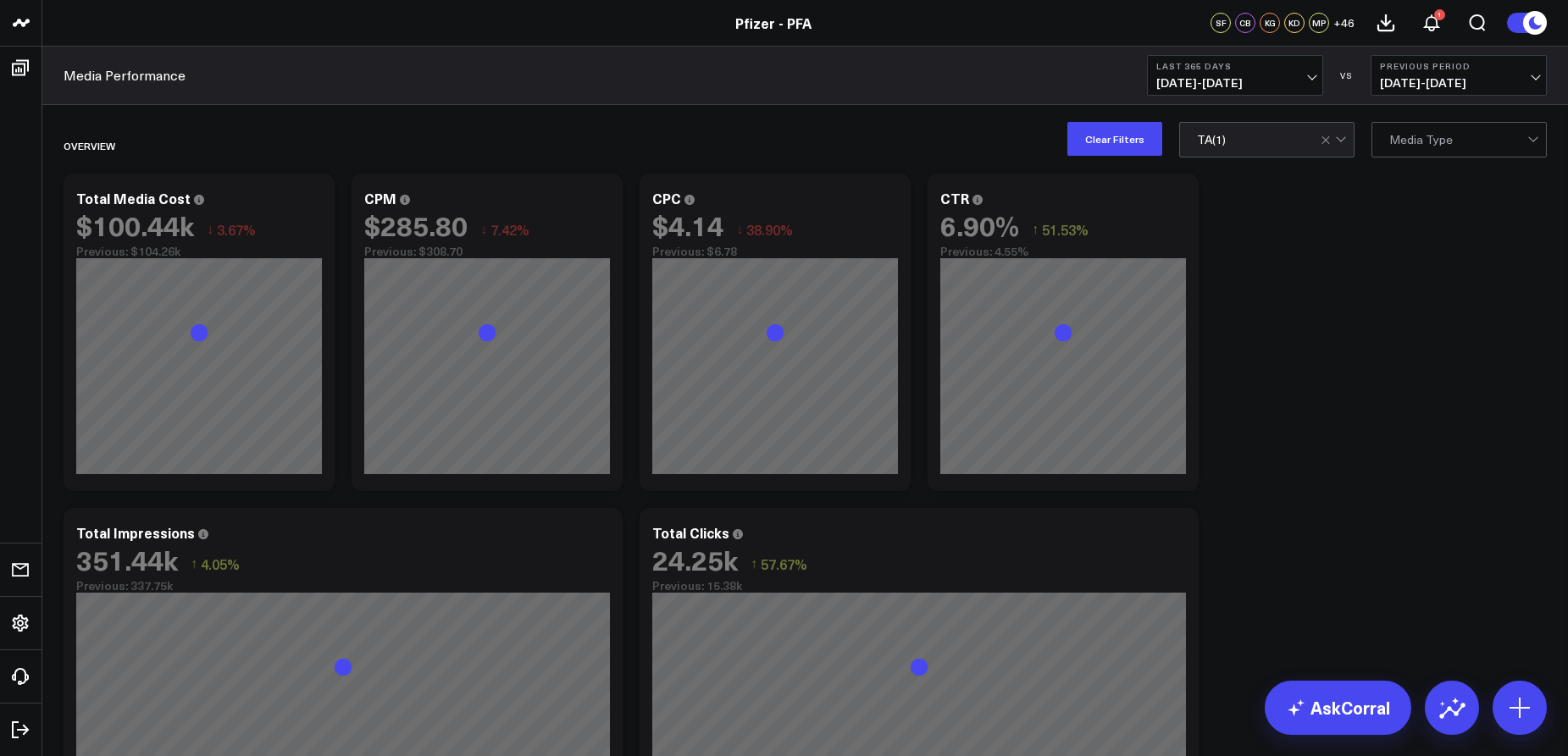
click at [1332, 137] on div at bounding box center [1334, 139] width 29 height 34
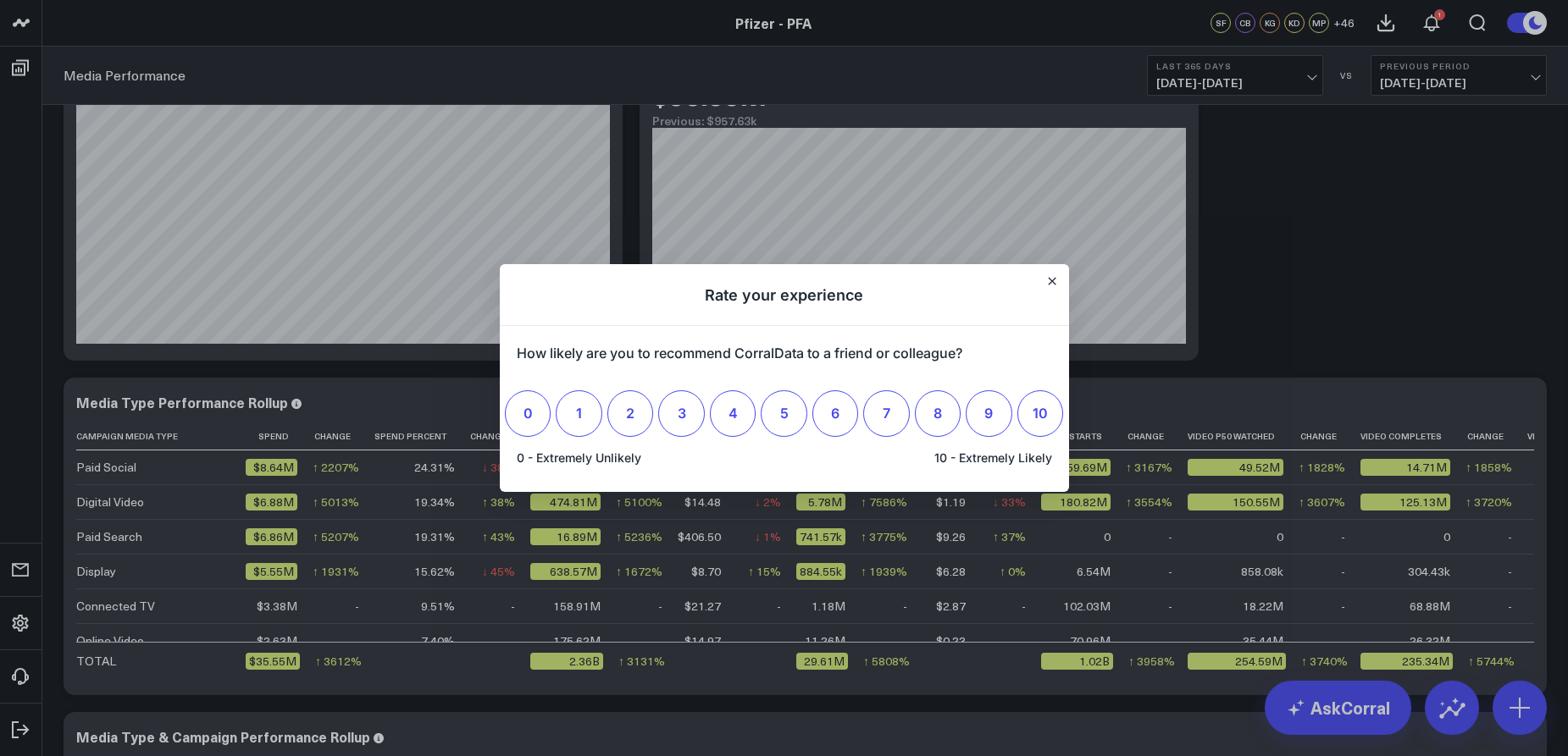
click at [1039, 282] on h1 "Rate your experience" at bounding box center [784, 294] width 569 height 62
click at [1048, 280] on icon "Close" at bounding box center [1052, 281] width 8 height 8
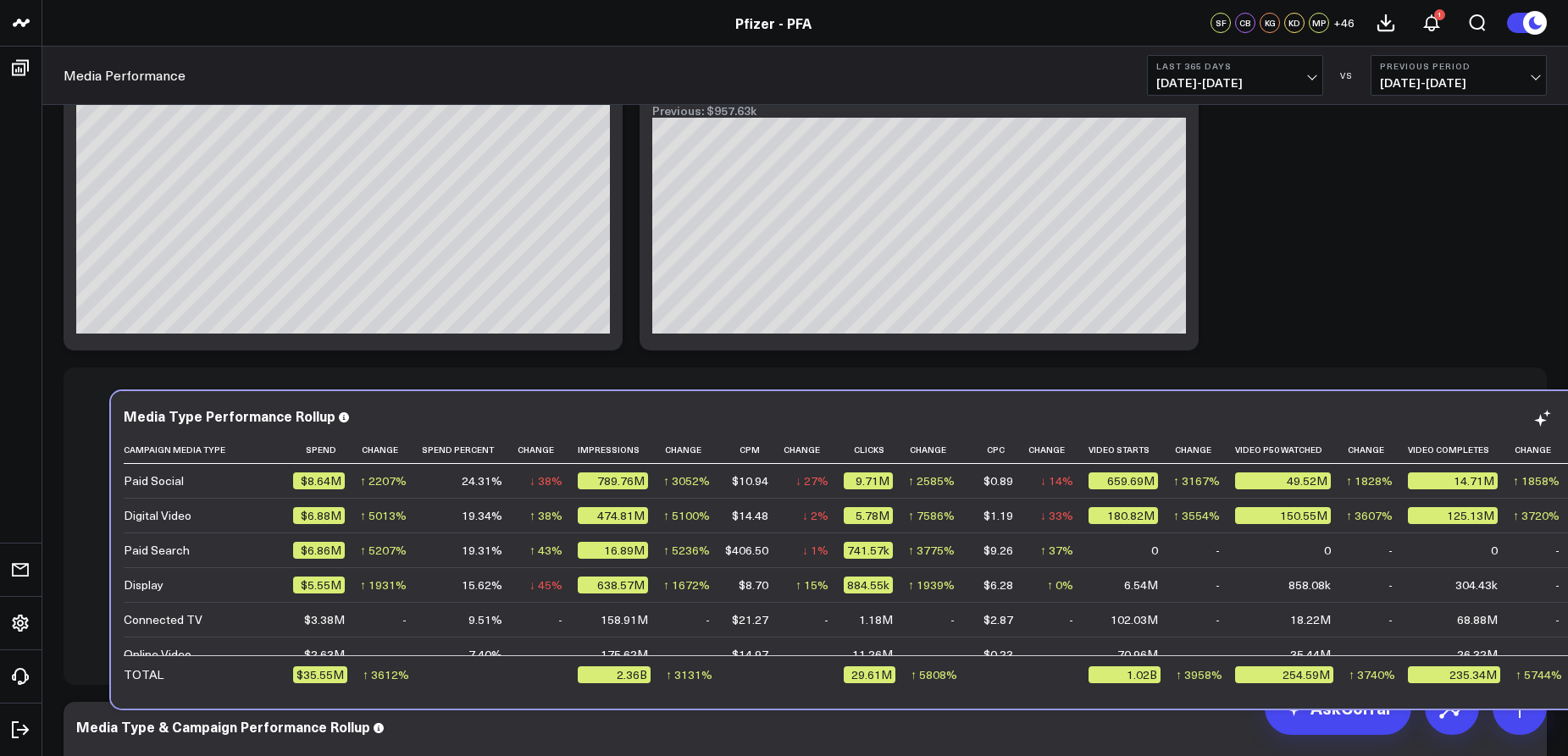
drag, startPoint x: 1185, startPoint y: 678, endPoint x: 1210, endPoint y: 681, distance: 25.2
click at [1217, 682] on div "Media Type Performance Rollup Campaign Media Type Spend Change Spend Percent Ch…" at bounding box center [852, 550] width 1483 height 318
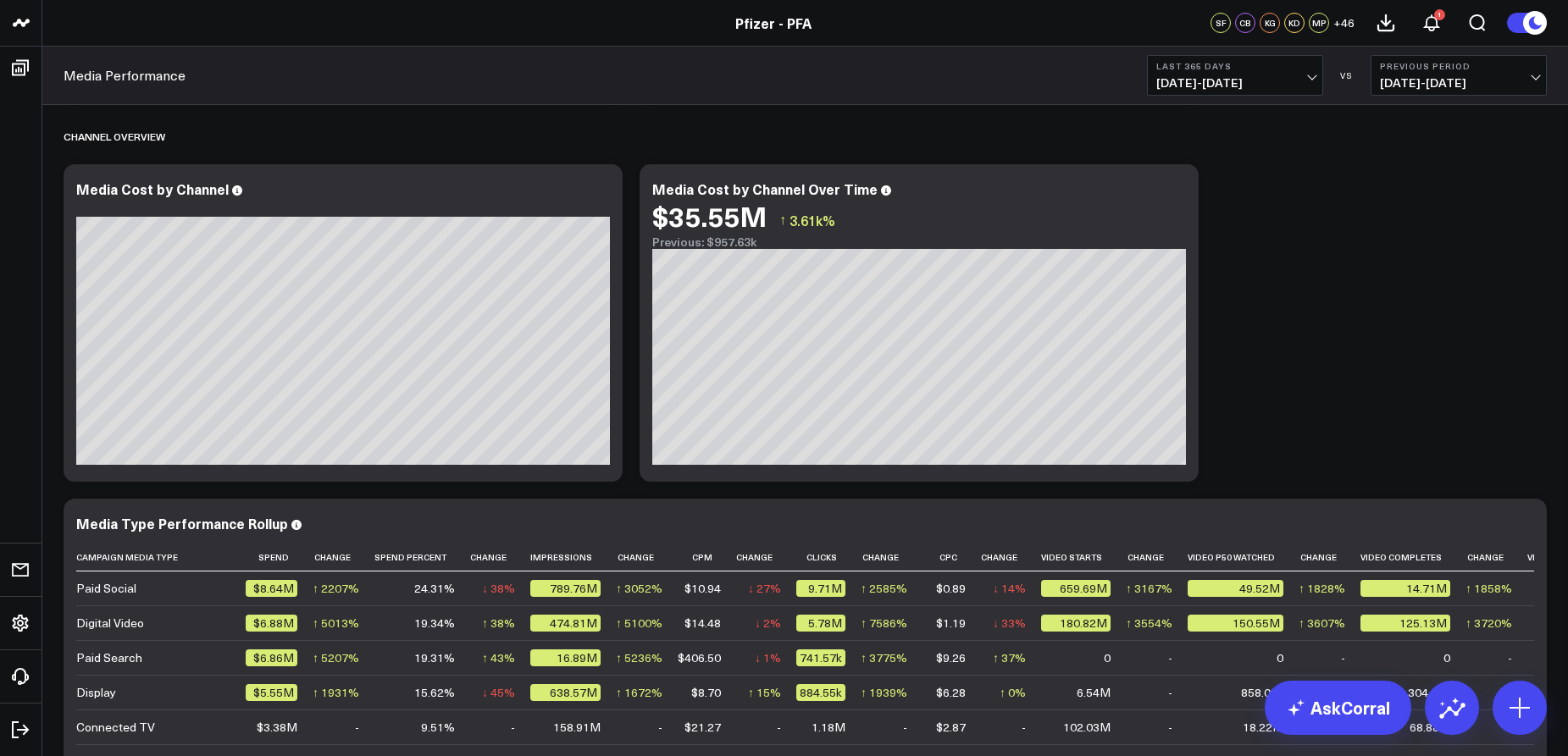
scroll to position [895, 0]
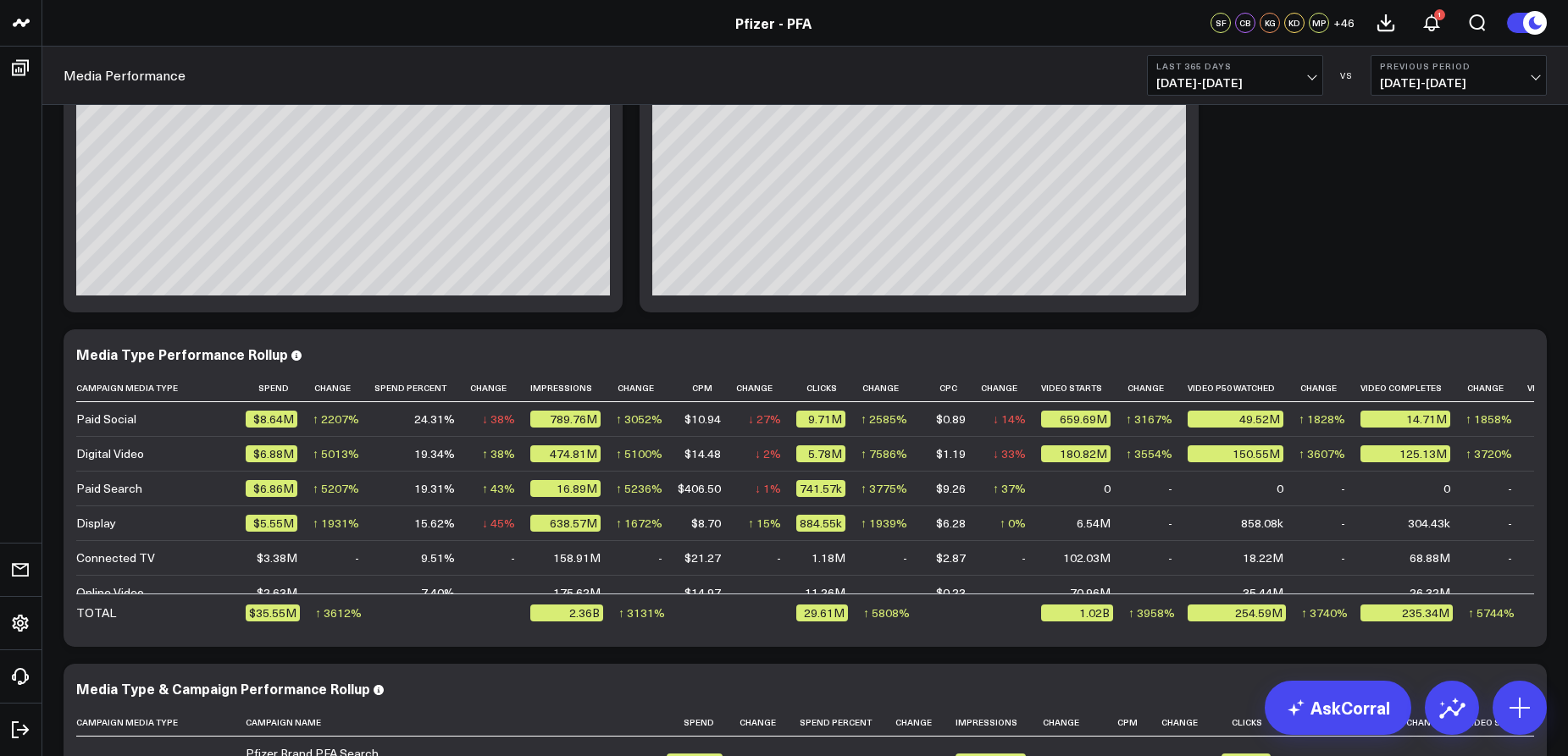
click at [1238, 71] on button "Last 365 Days [DATE] - [DATE]" at bounding box center [1235, 76] width 176 height 41
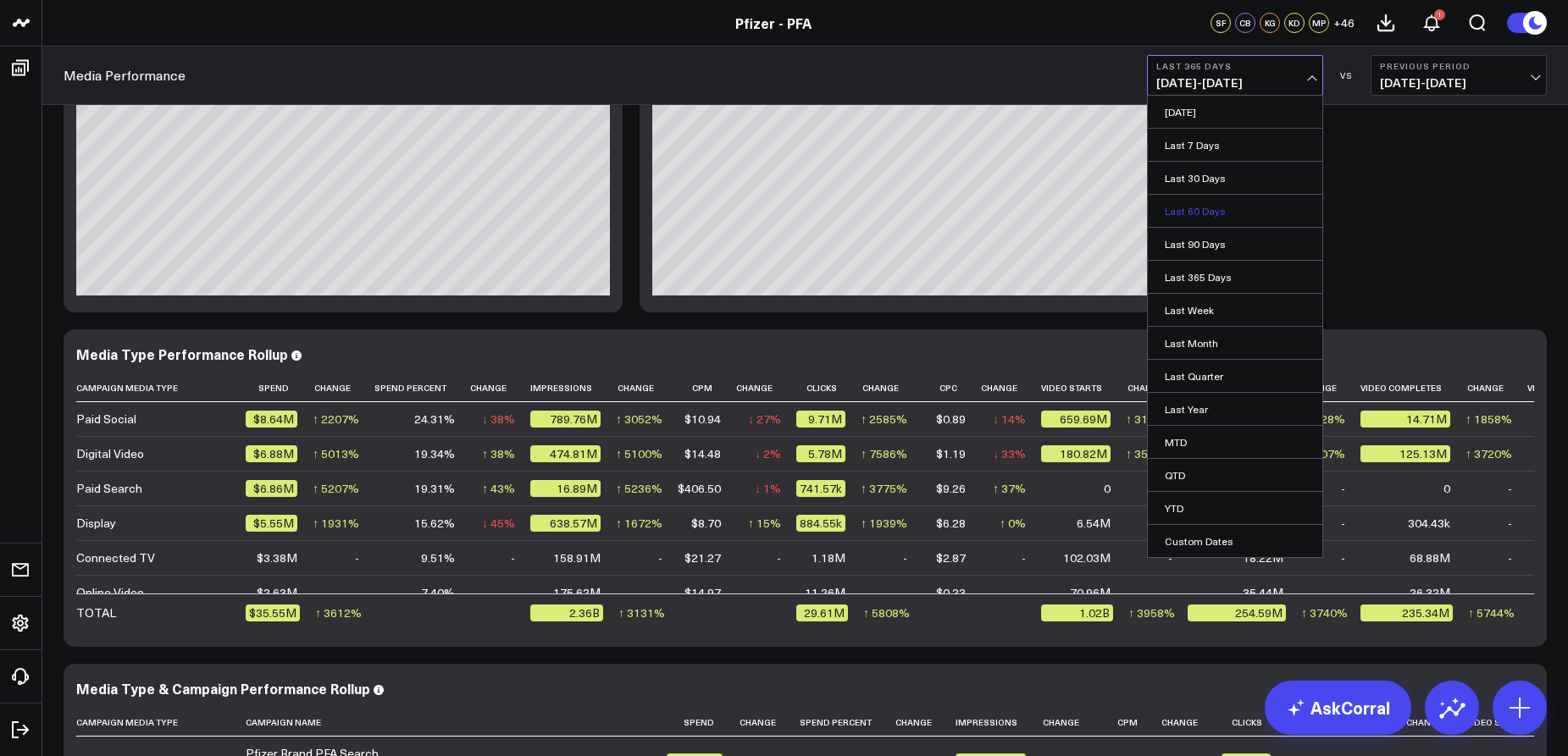
click at [1228, 214] on link "Last 60 Days" at bounding box center [1235, 210] width 175 height 32
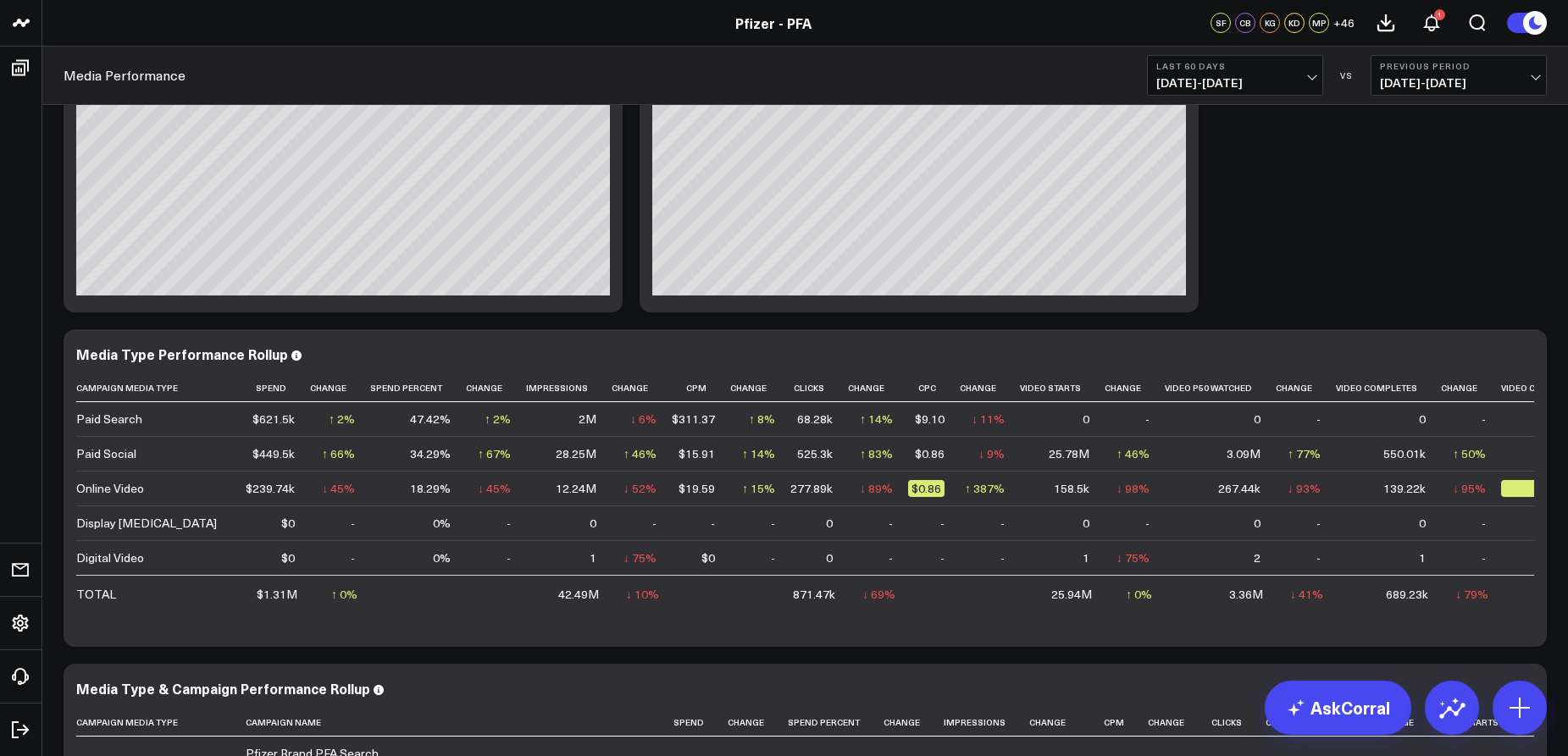
click at [1274, 75] on button "Last 60 Days [DATE] - [DATE]" at bounding box center [1235, 76] width 176 height 41
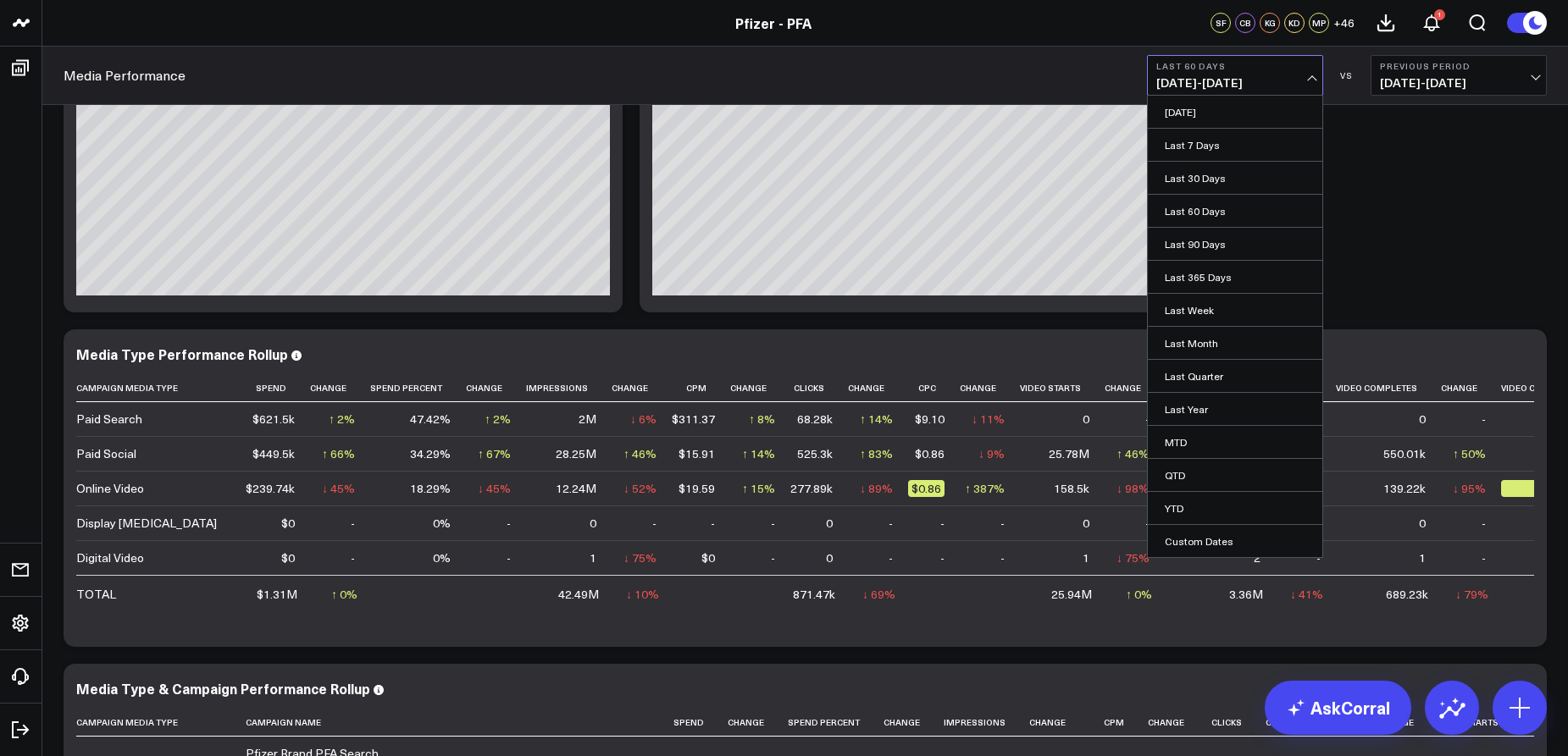
click at [1274, 75] on button "Last 60 Days [DATE] - [DATE]" at bounding box center [1235, 76] width 176 height 41
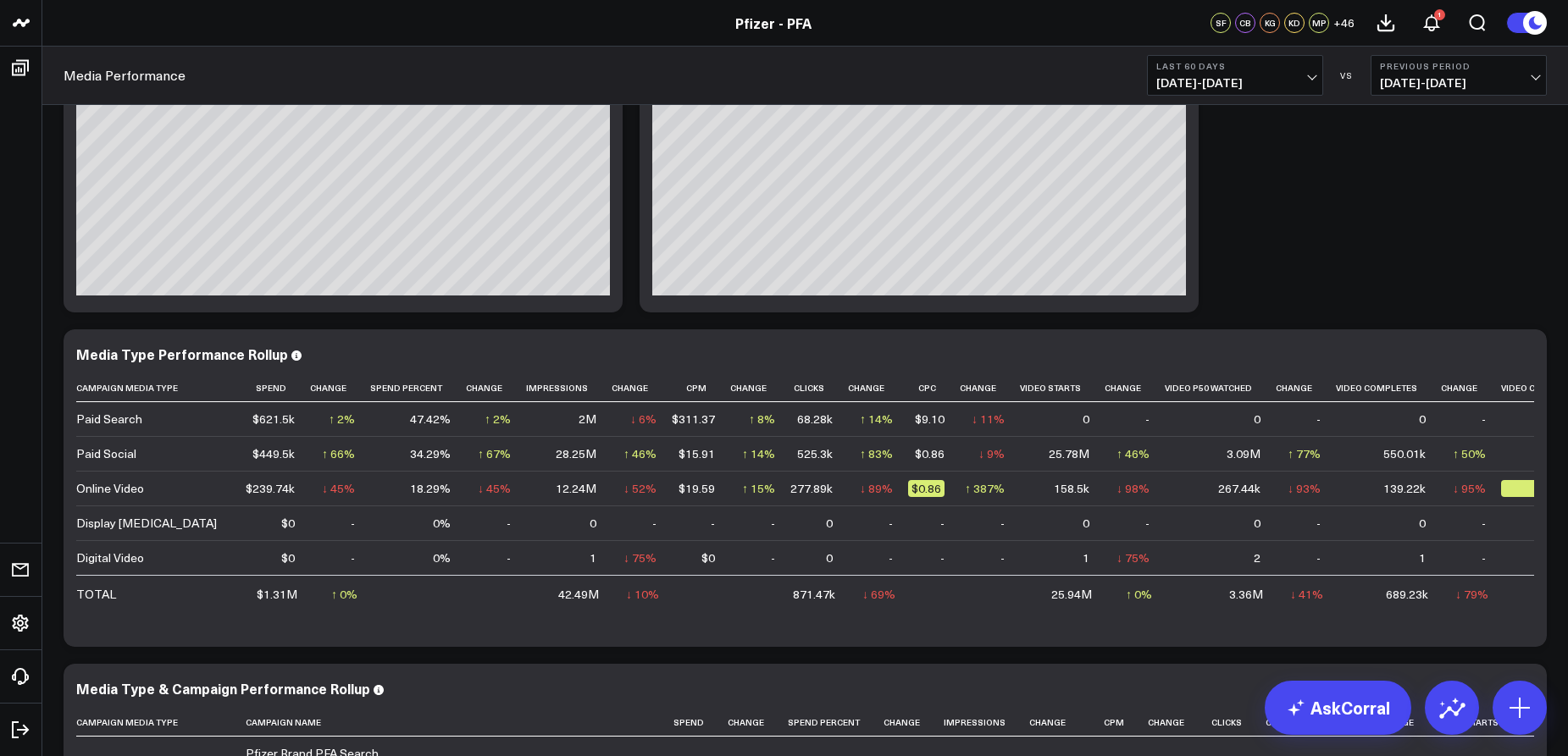
click at [1274, 75] on button "Last 60 Days [DATE] - [DATE]" at bounding box center [1235, 76] width 176 height 41
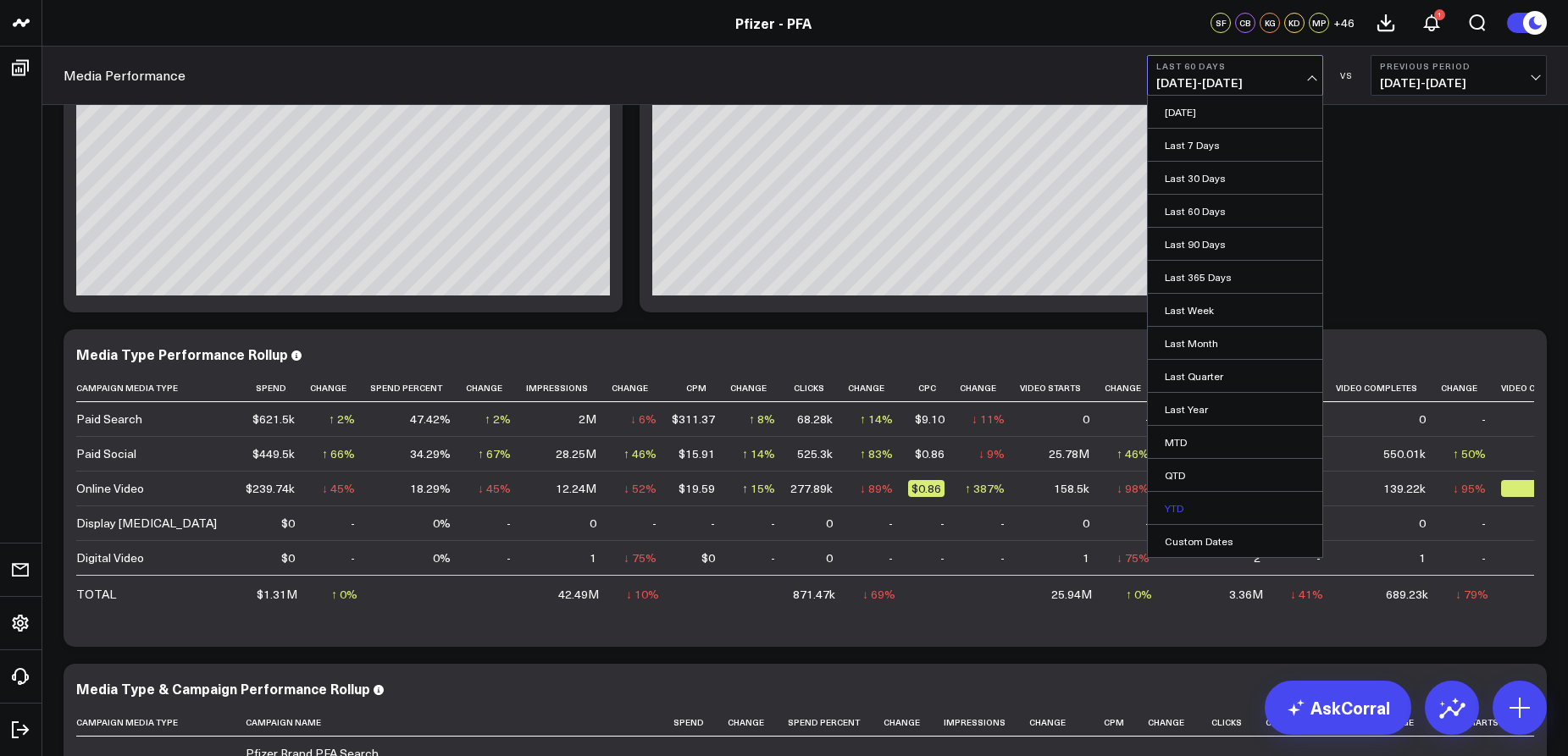
click at [1181, 507] on link "YTD" at bounding box center [1235, 508] width 175 height 32
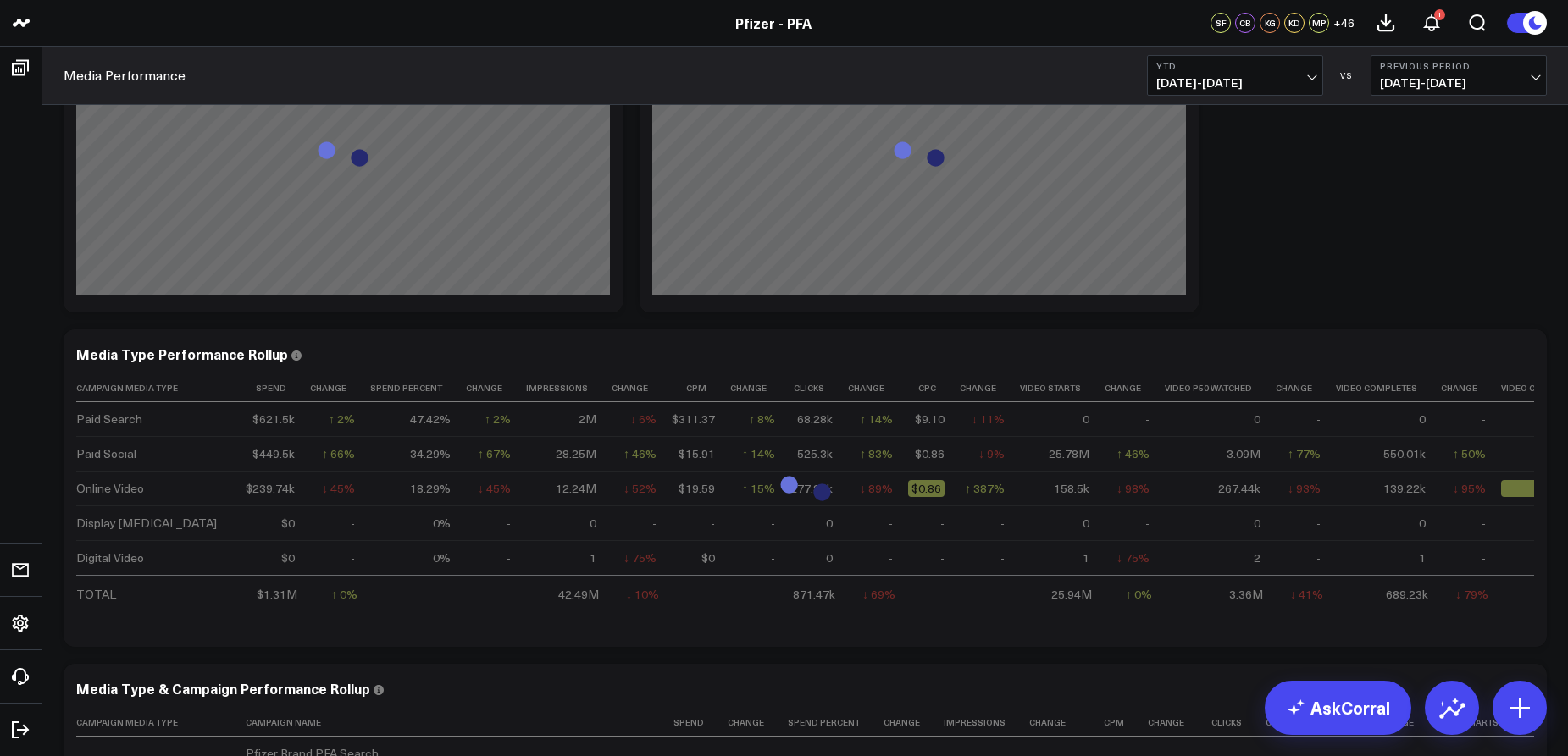
click at [1260, 83] on span "[DATE] - [DATE]" at bounding box center [1235, 83] width 158 height 14
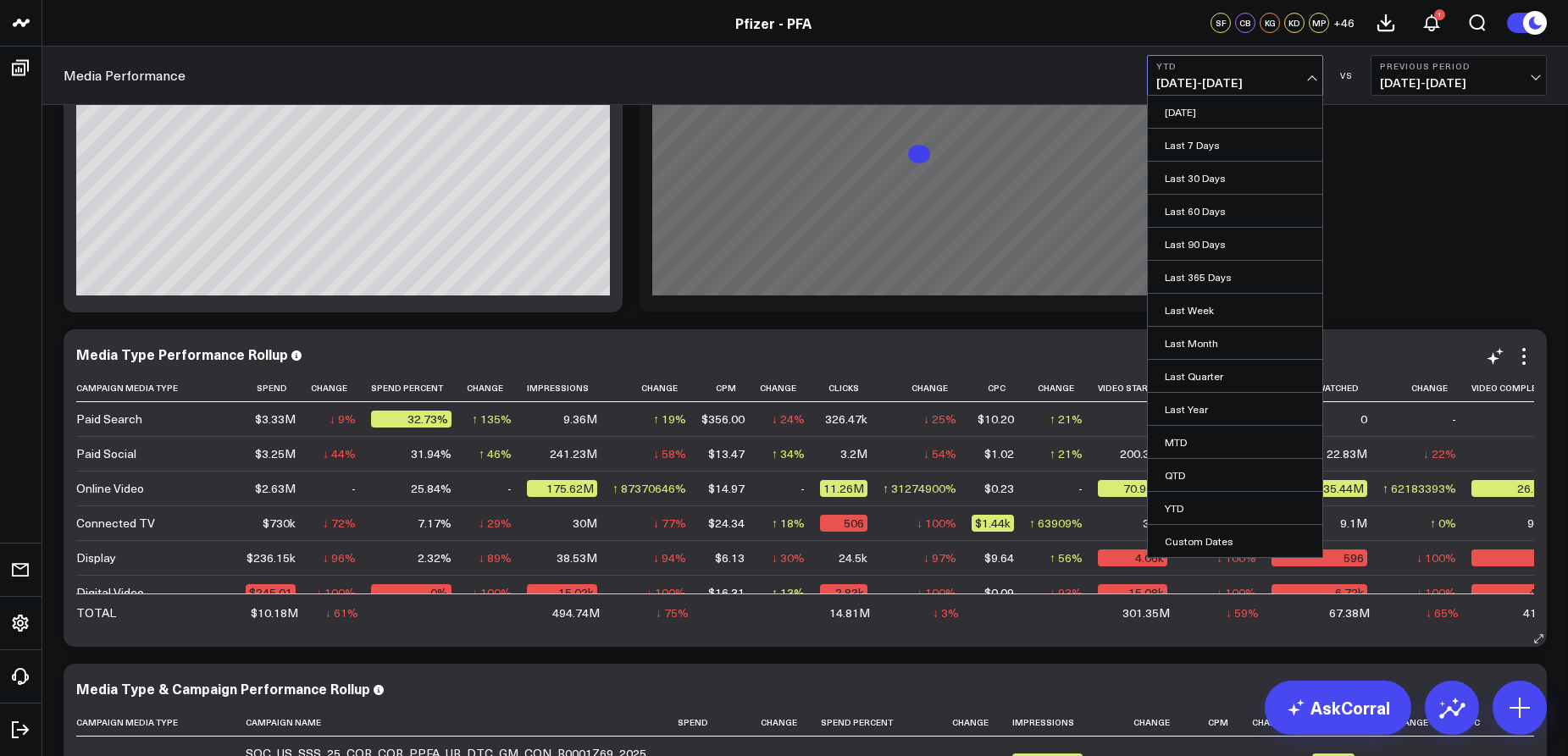
click at [1222, 412] on link "Last Year" at bounding box center [1235, 409] width 175 height 32
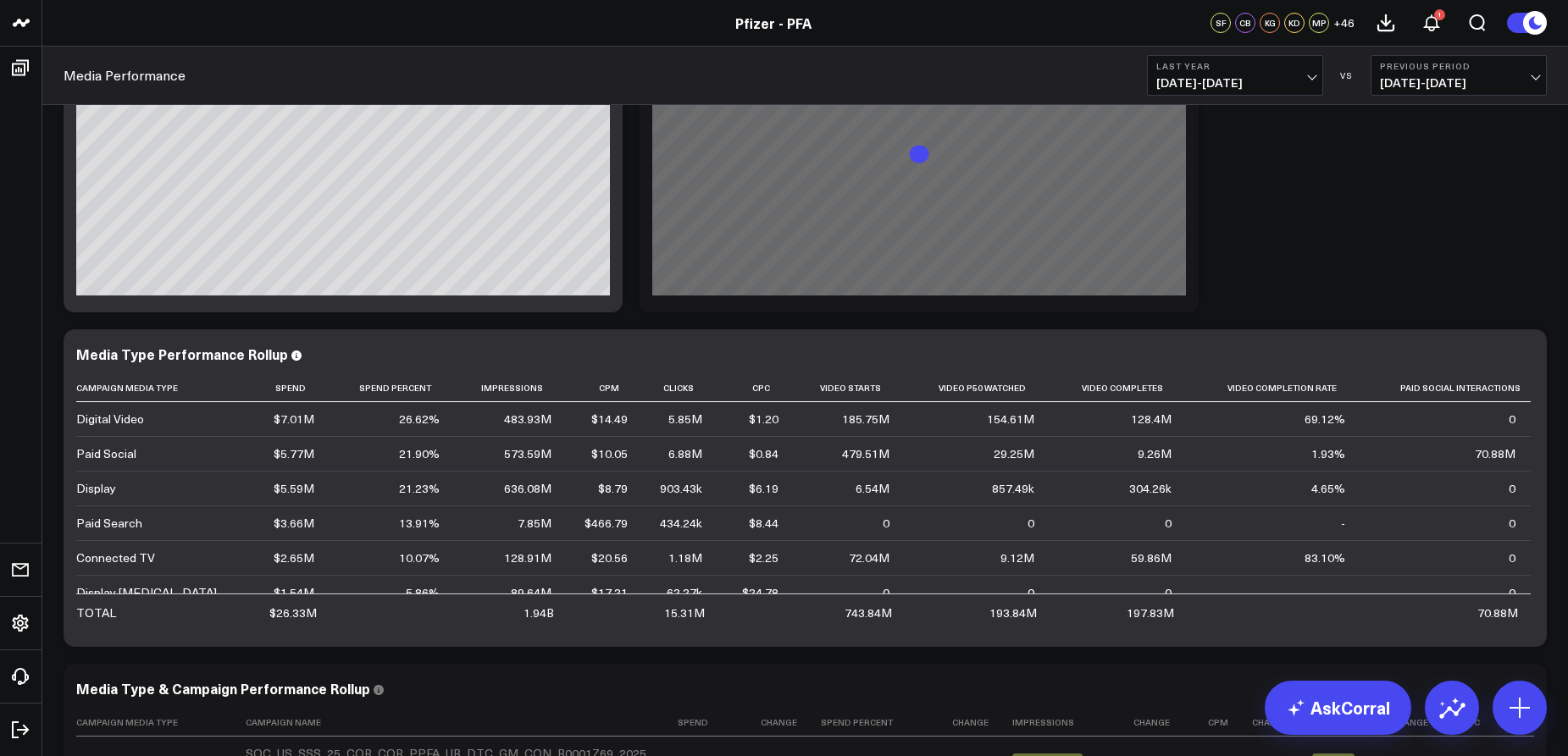
click at [1248, 83] on span "[DATE] - [DATE]" at bounding box center [1235, 83] width 158 height 14
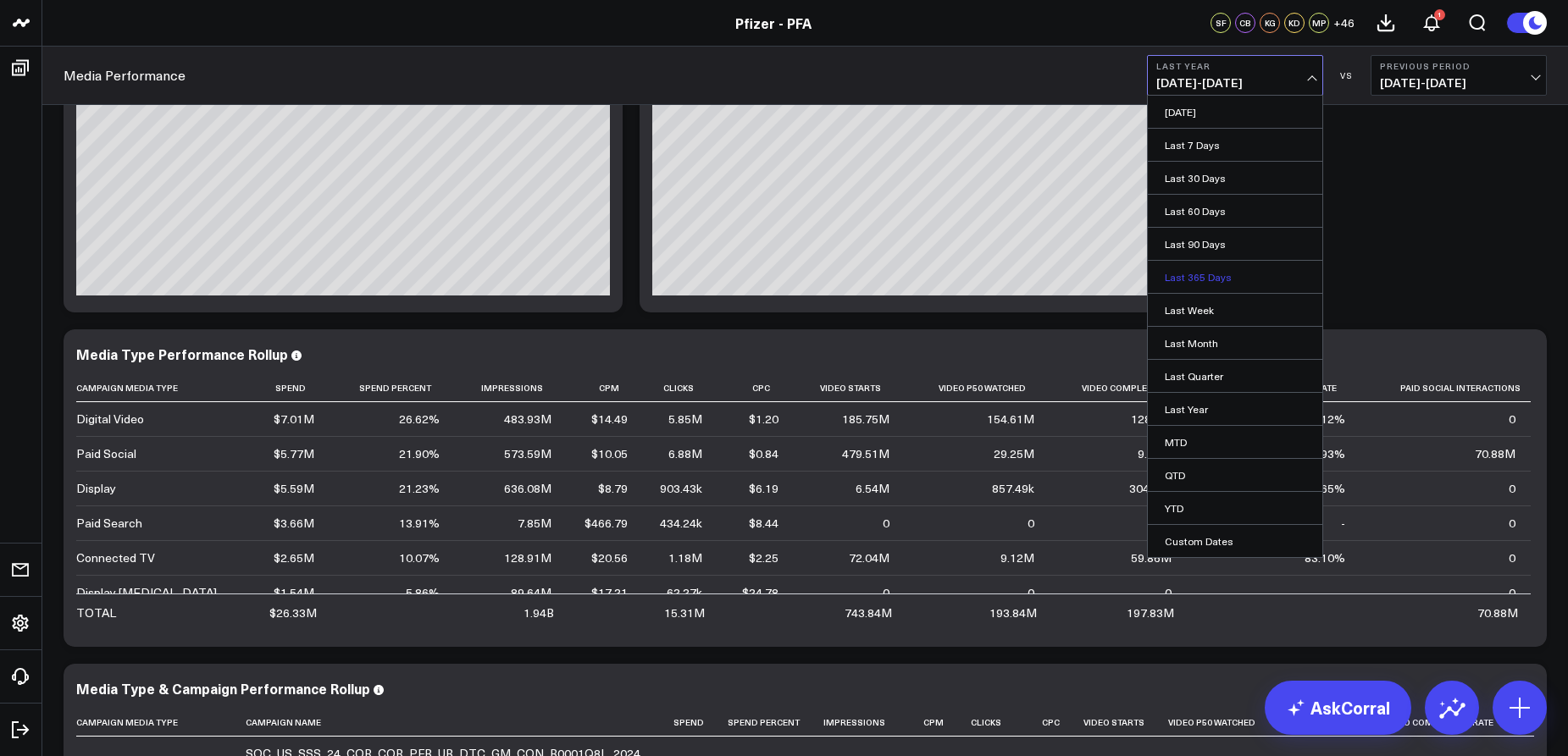
click at [1224, 281] on link "Last 365 Days" at bounding box center [1235, 277] width 175 height 32
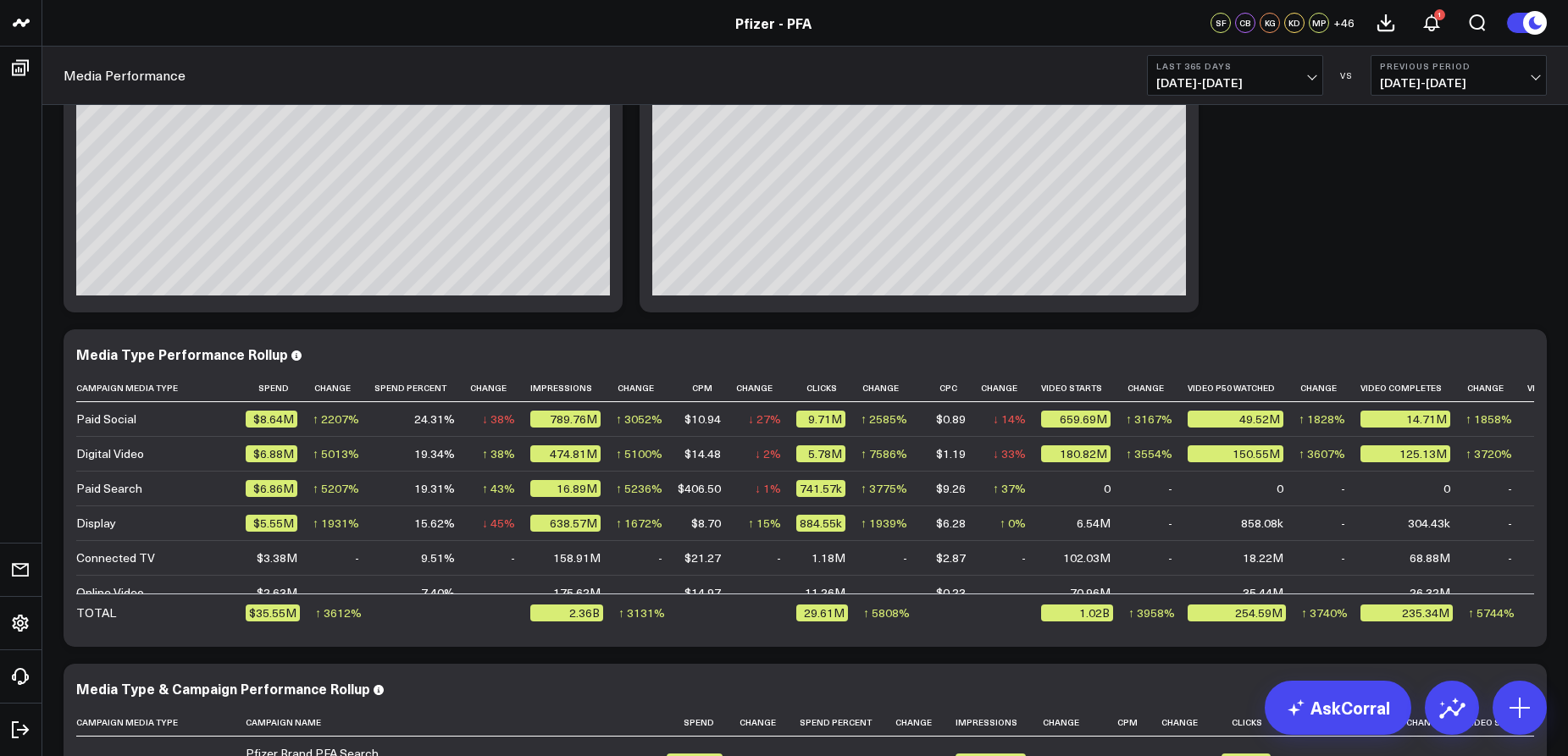
scroll to position [726, 0]
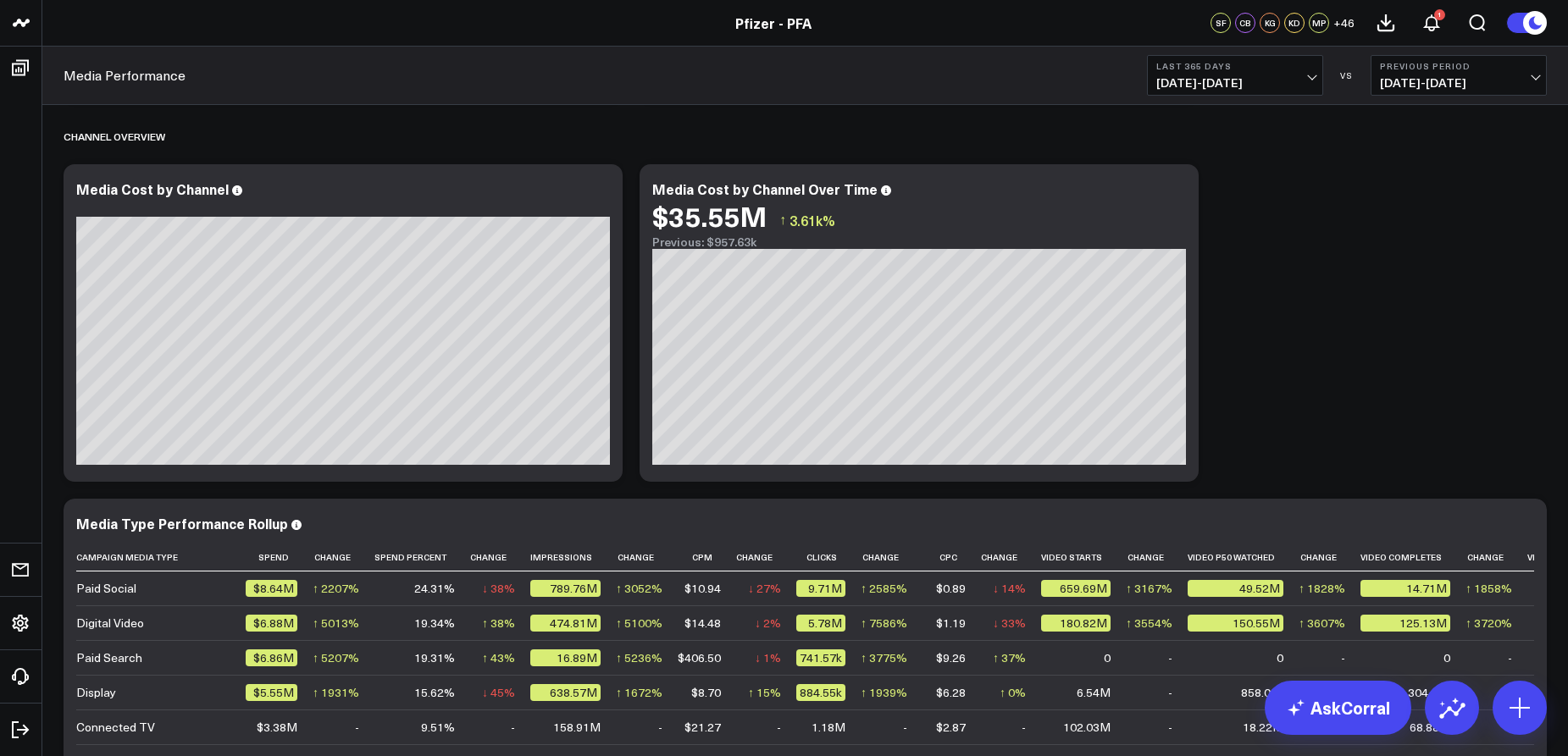
click at [1444, 78] on span "[DATE] - [DATE]" at bounding box center [1458, 83] width 158 height 14
click at [1400, 247] on link "Custom Dates" at bounding box center [1458, 244] width 175 height 32
select select "8"
select select "2025"
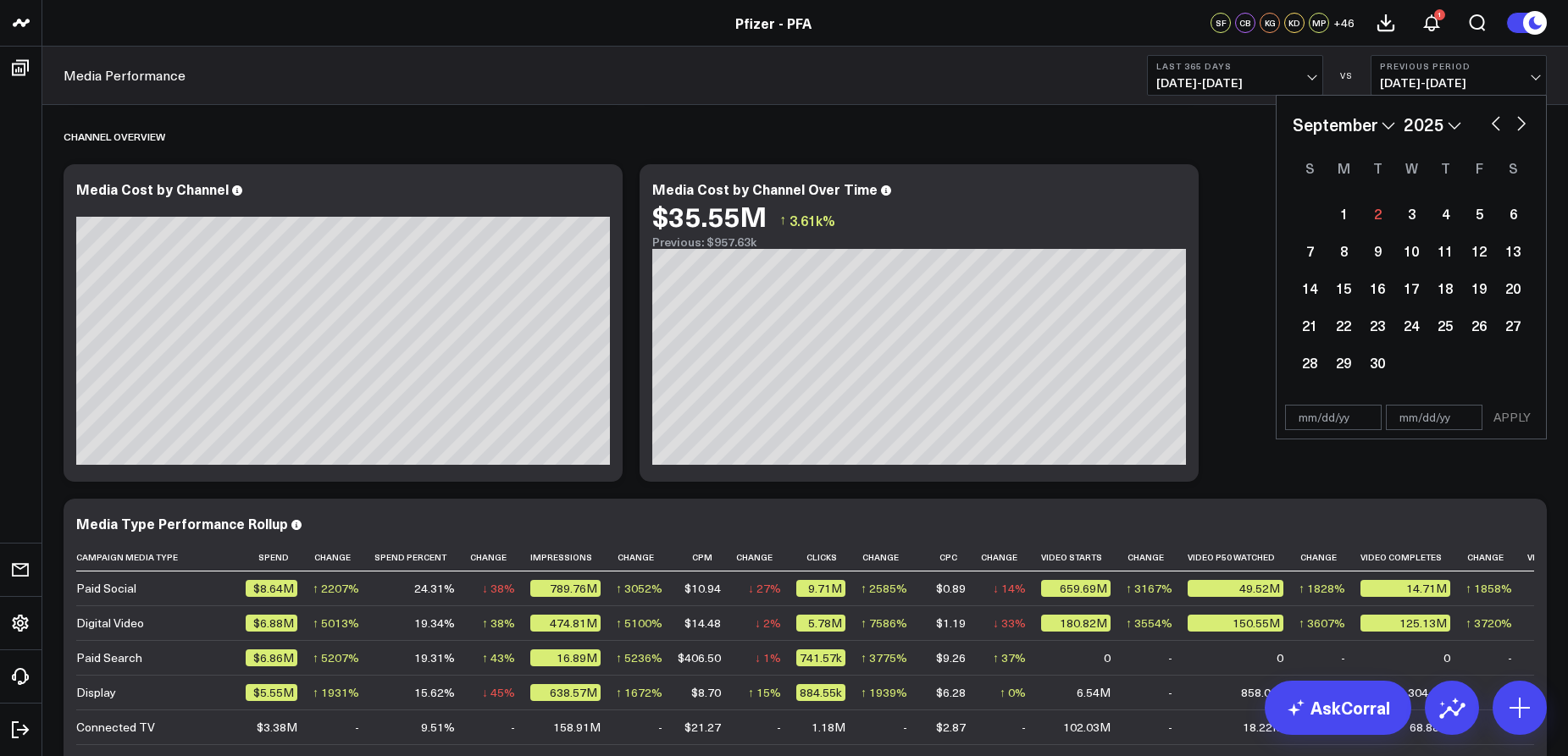
click at [1496, 127] on button "button" at bounding box center [1496, 122] width 17 height 20
select select "7"
select select "2025"
click at [1496, 127] on button "button" at bounding box center [1496, 122] width 17 height 20
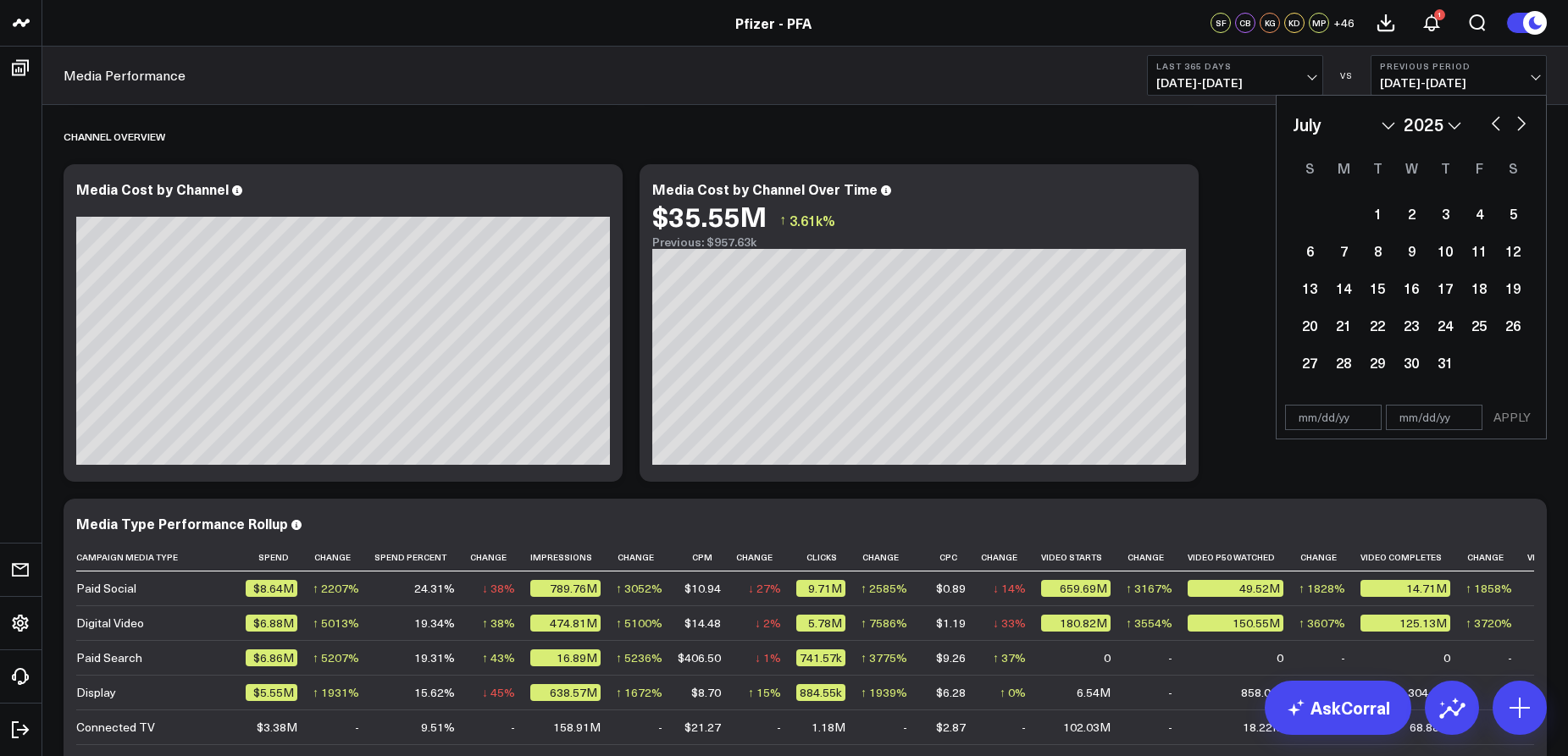
select select "4"
select select "2025"
click at [1523, 126] on button "button" at bounding box center [1521, 122] width 17 height 20
select select "5"
select select "2025"
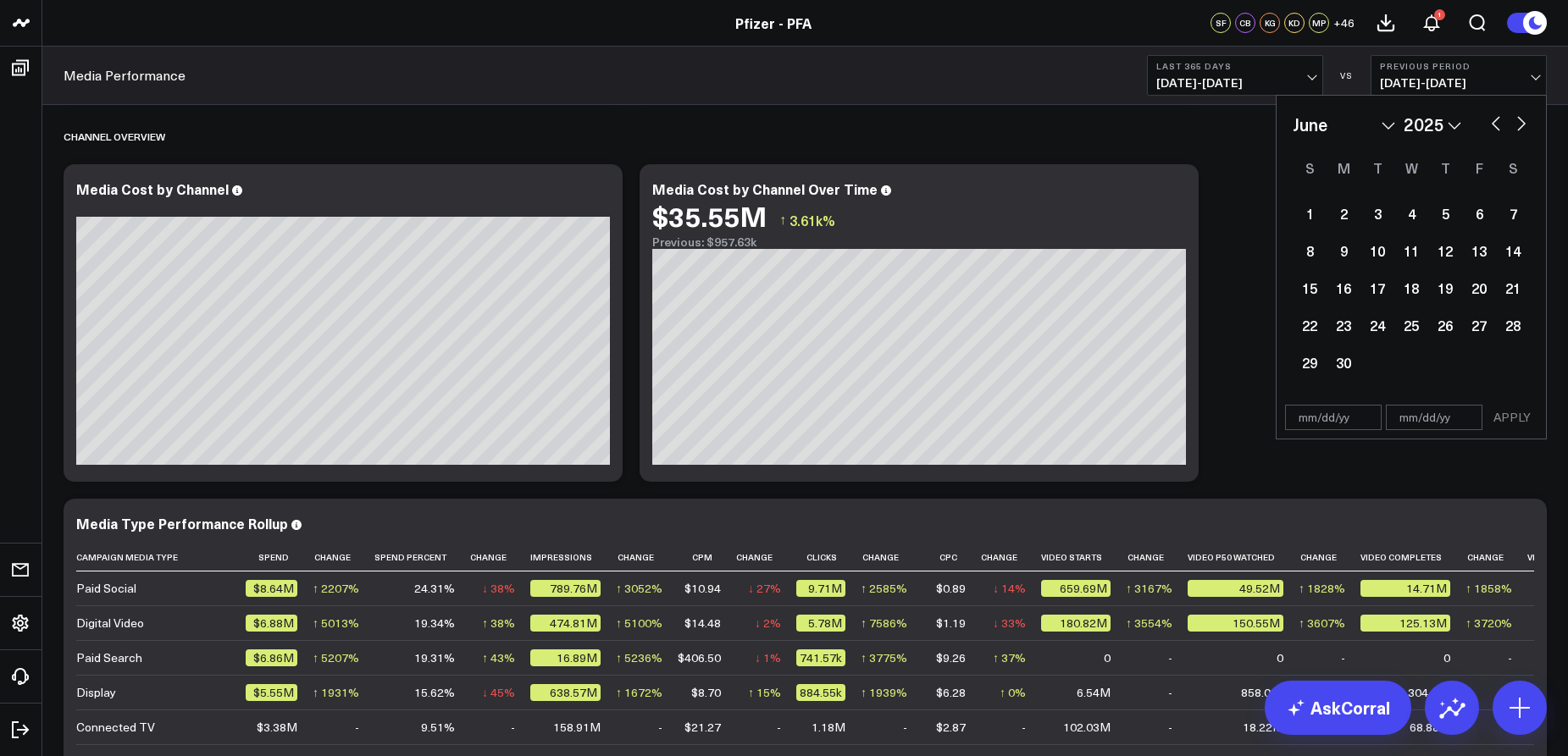
click at [1523, 126] on button "button" at bounding box center [1521, 122] width 17 height 20
select select "6"
select select "2025"
click at [1523, 126] on button "button" at bounding box center [1521, 122] width 17 height 20
select select "7"
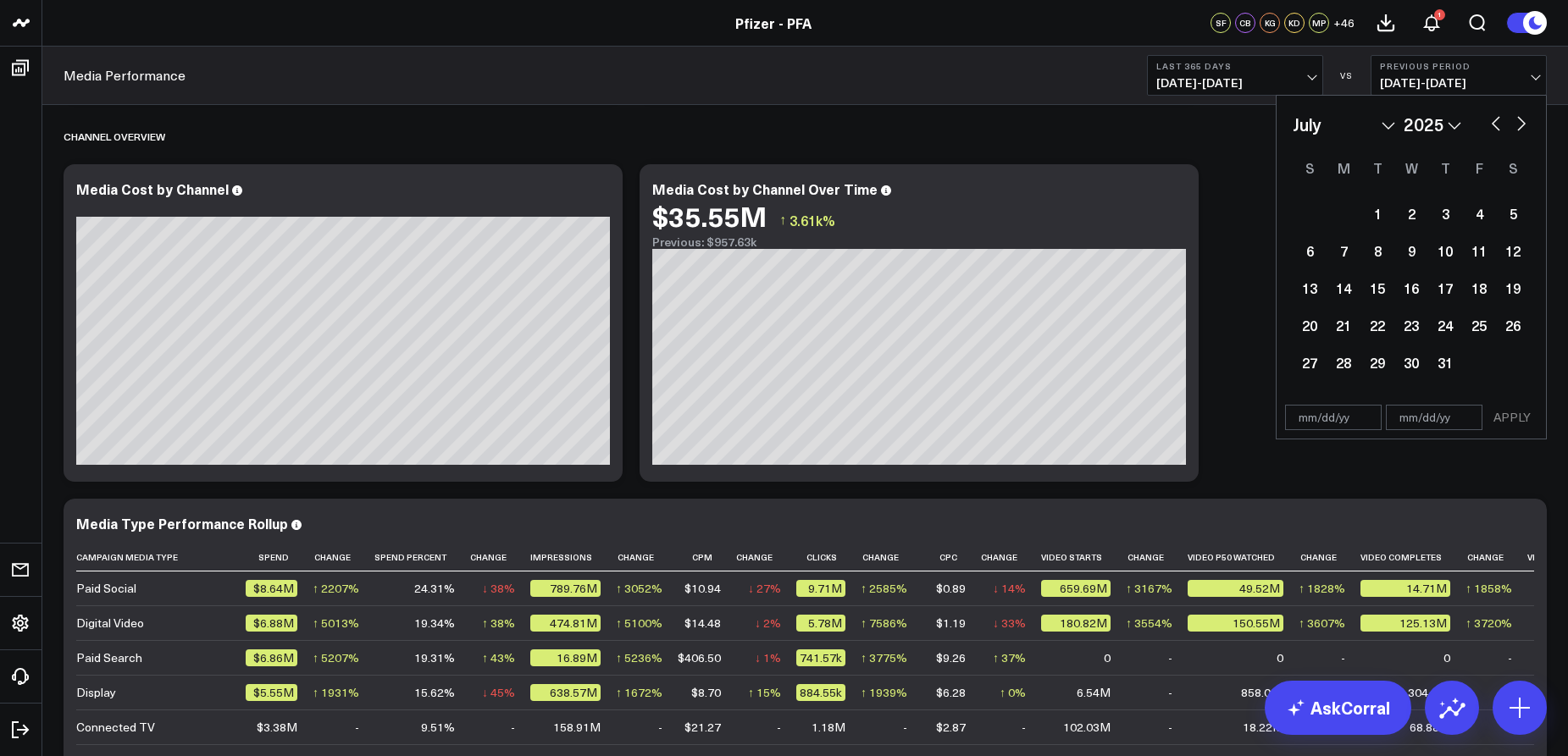
select select "2025"
click at [1417, 293] on div "13" at bounding box center [1411, 288] width 34 height 34
type input "[DATE]"
select select "7"
select select "2025"
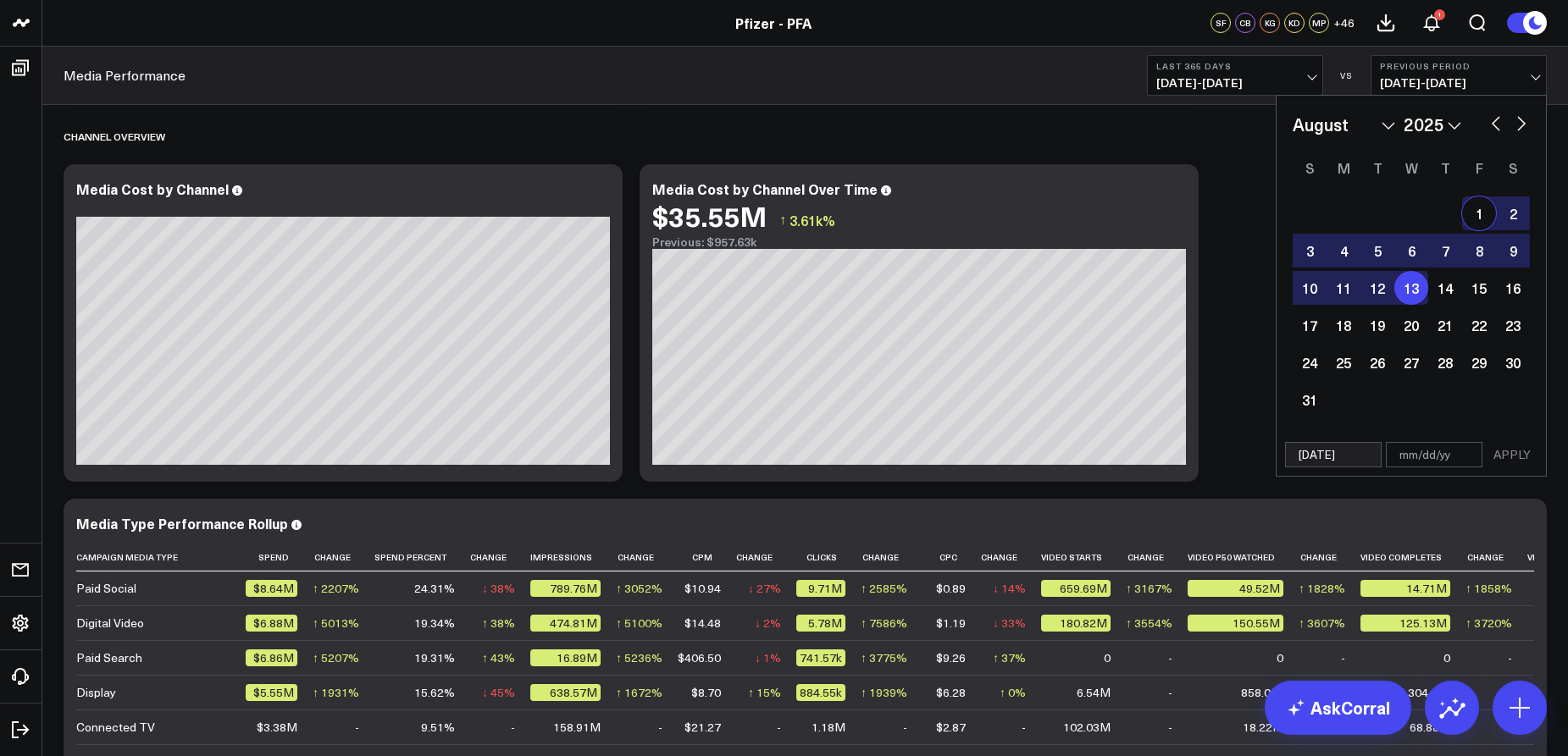
click at [1517, 121] on button "button" at bounding box center [1521, 122] width 17 height 20
select select "8"
select select "2025"
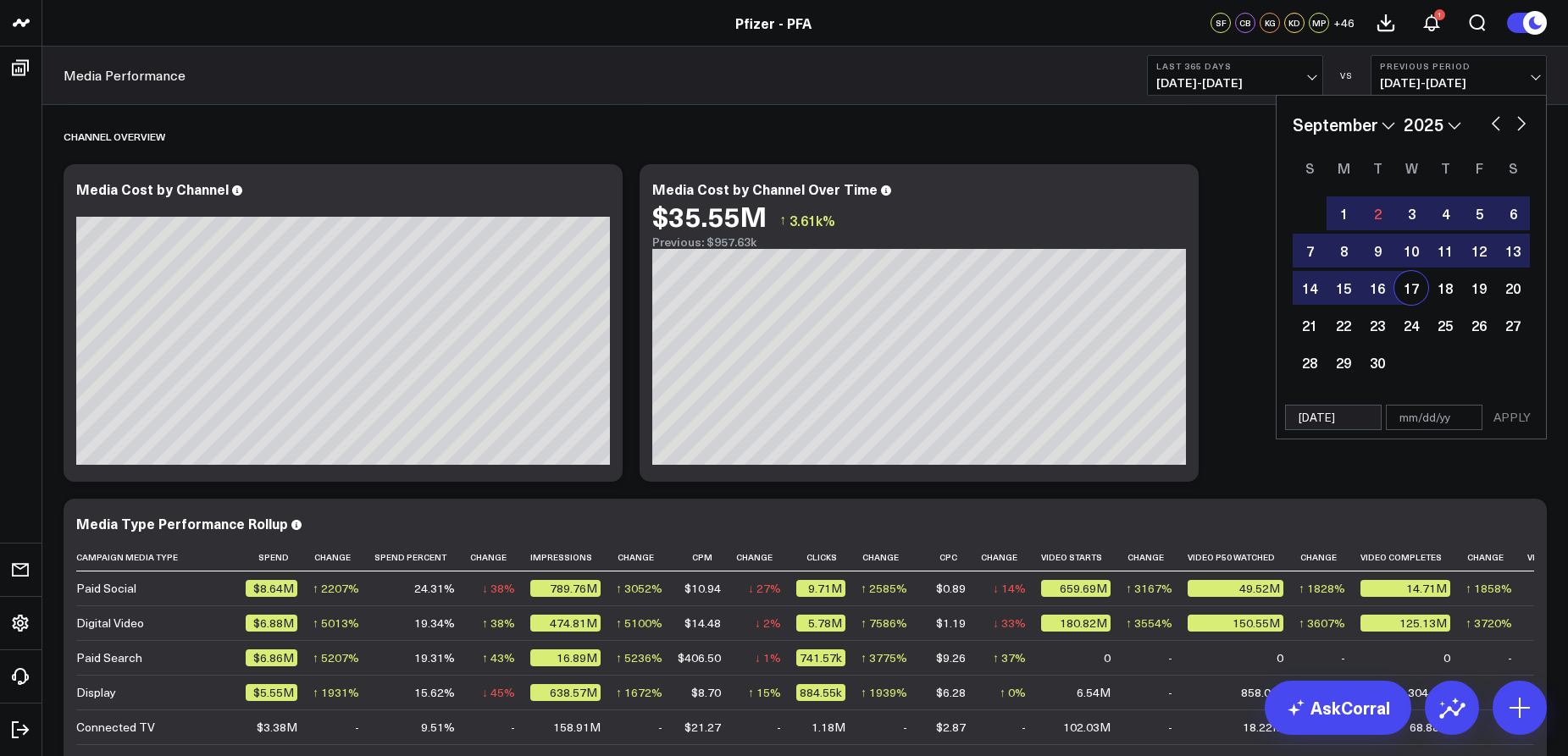
click at [1420, 289] on div "17" at bounding box center [1411, 288] width 34 height 34
type input "[DATE]"
select select "8"
select select "2025"
click at [1510, 415] on button "APPLY" at bounding box center [1512, 418] width 51 height 26
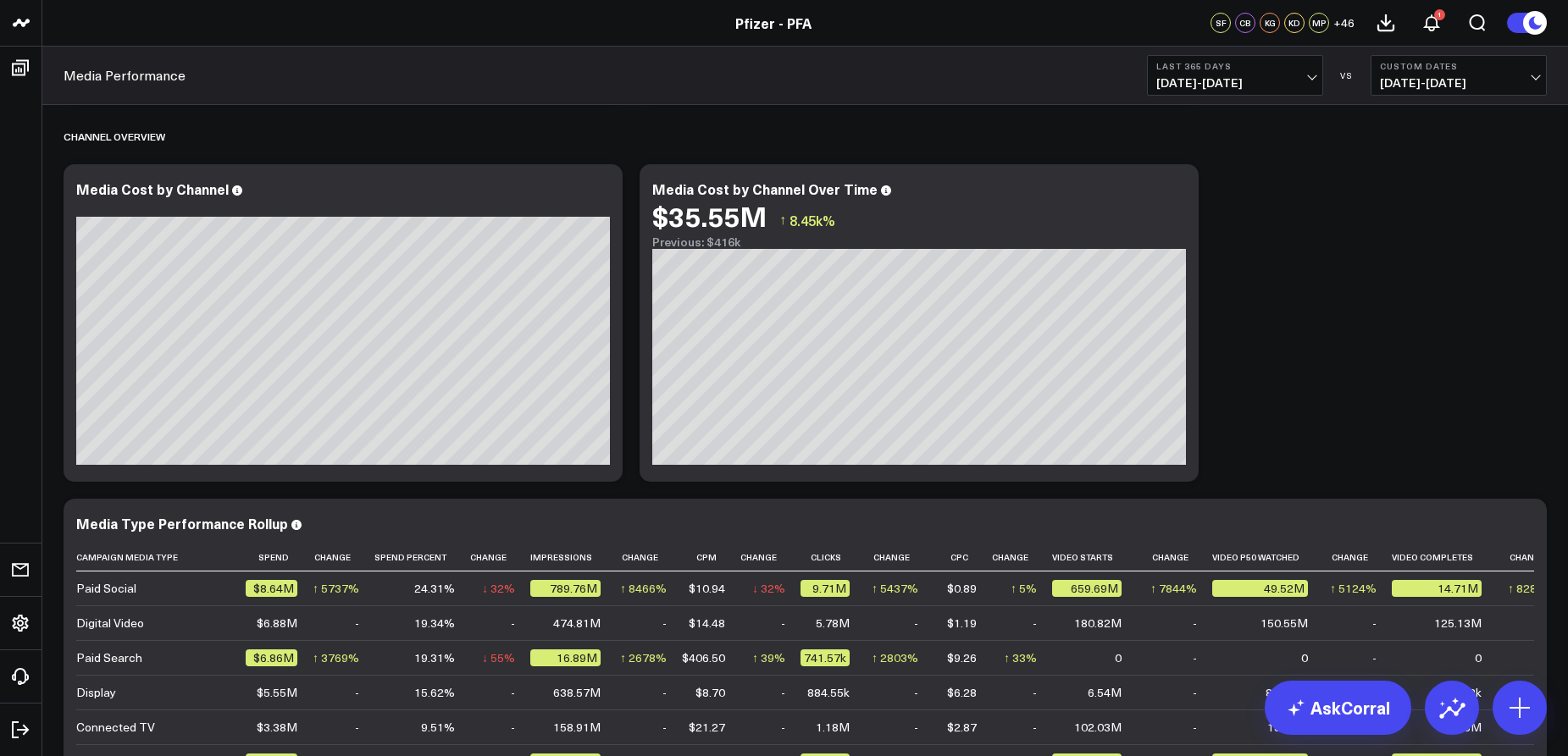
scroll to position [641, 0]
